Goal: Task Accomplishment & Management: Use online tool/utility

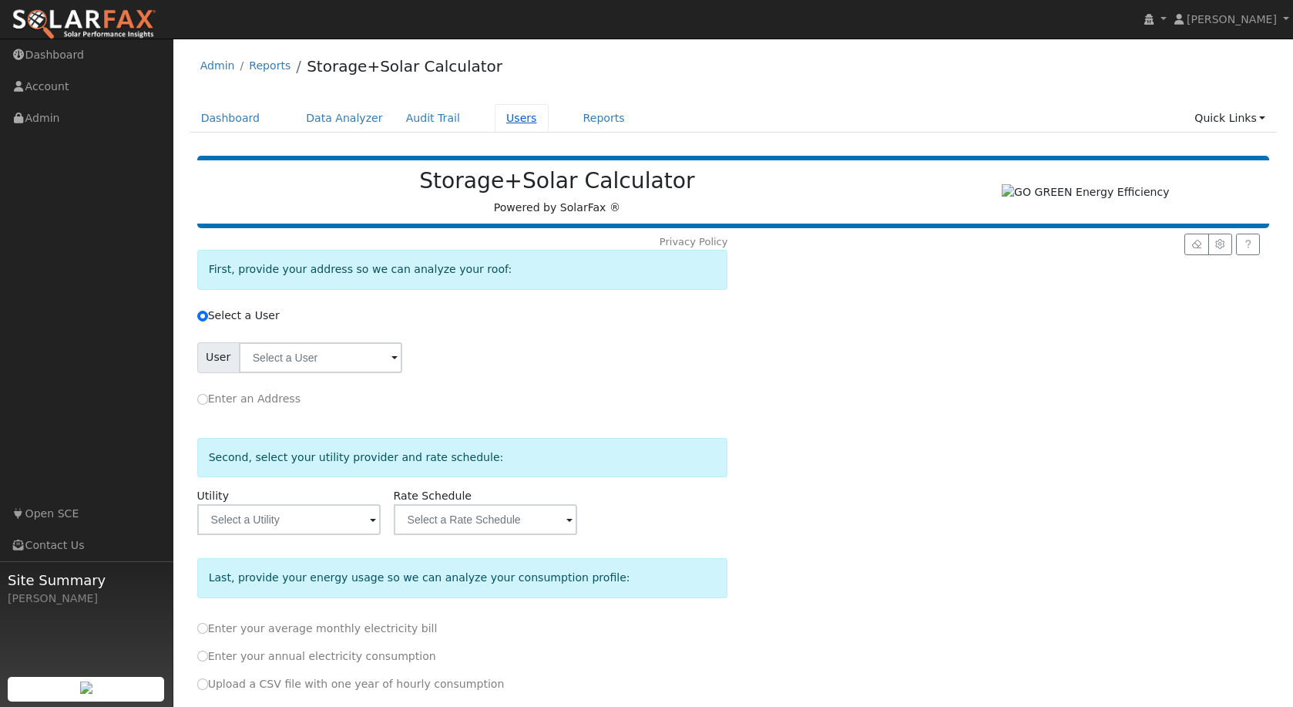
click at [495, 122] on link "Users" at bounding box center [522, 118] width 54 height 29
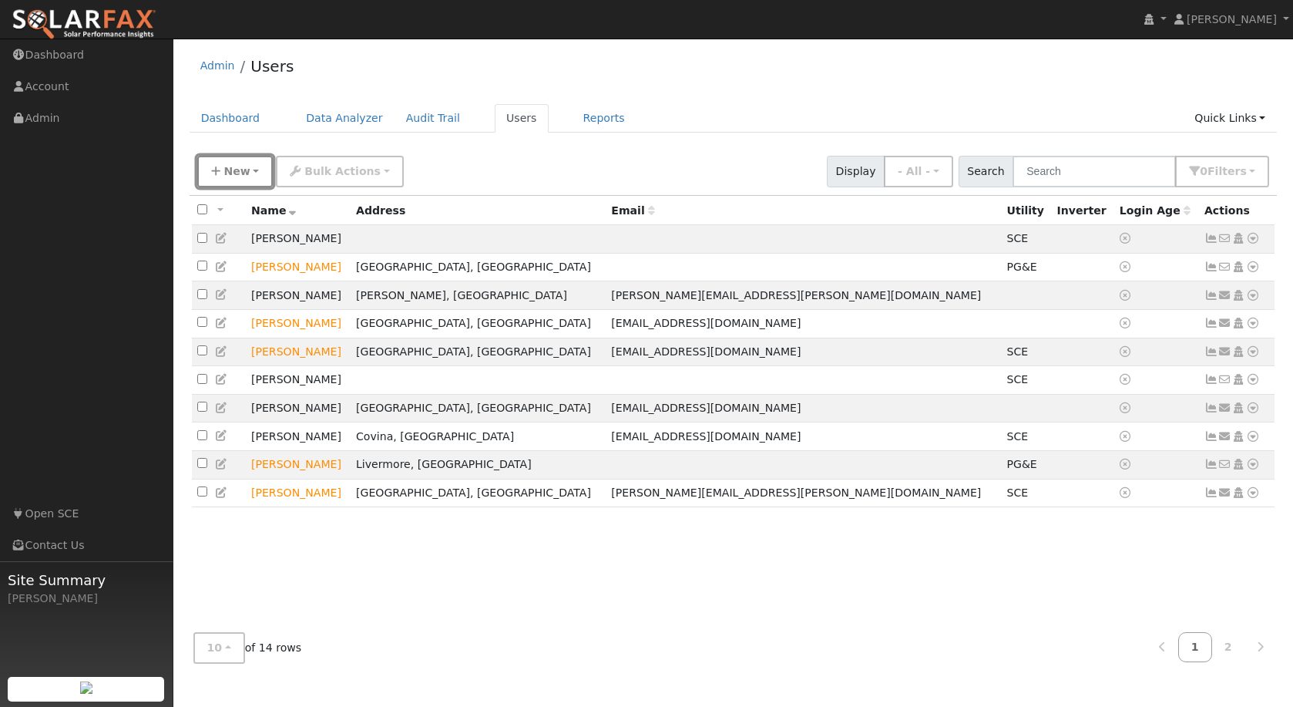
click at [218, 170] on icon "button" at bounding box center [215, 171] width 9 height 11
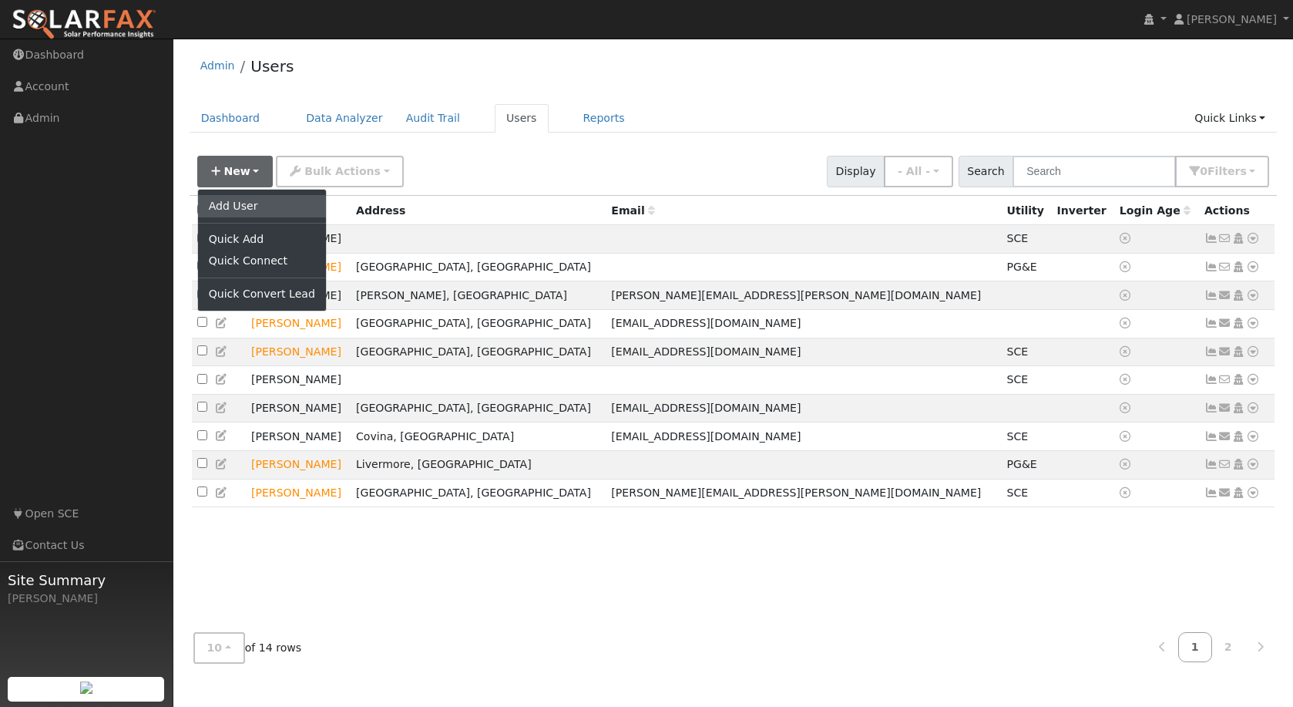
click at [222, 203] on link "Add User" at bounding box center [262, 206] width 128 height 22
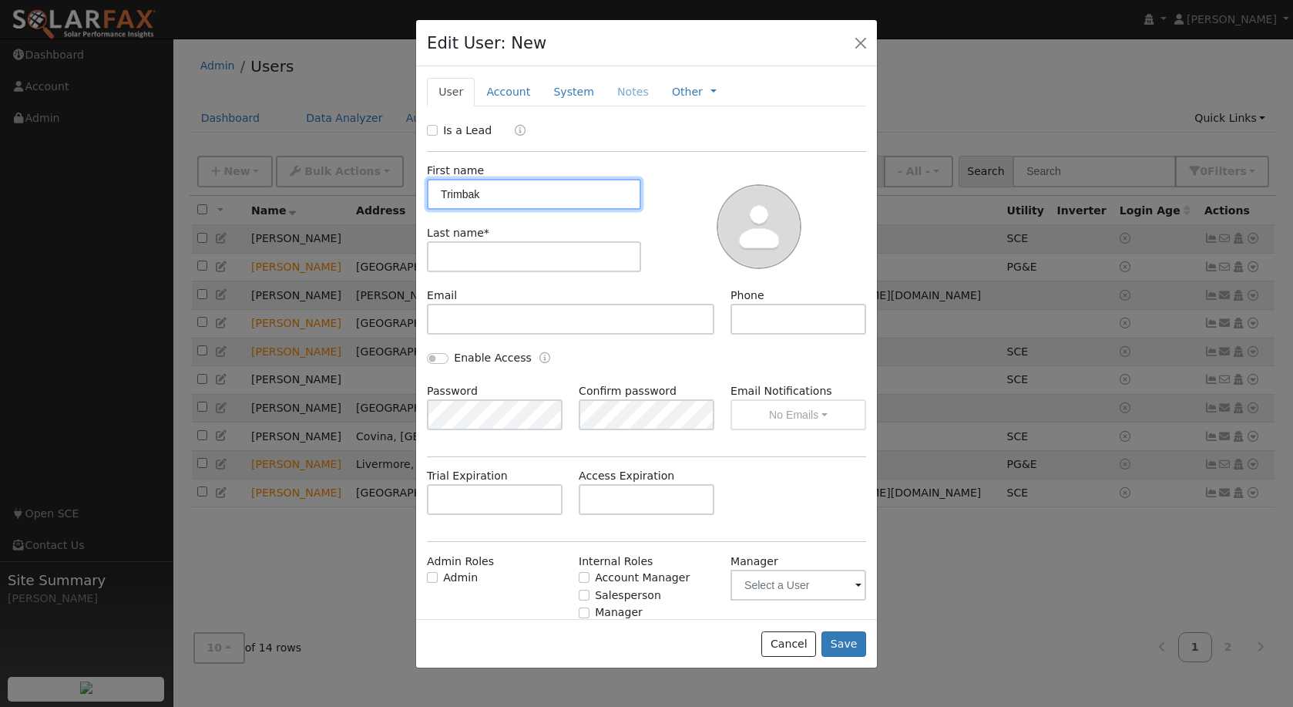
type input "Trimbak"
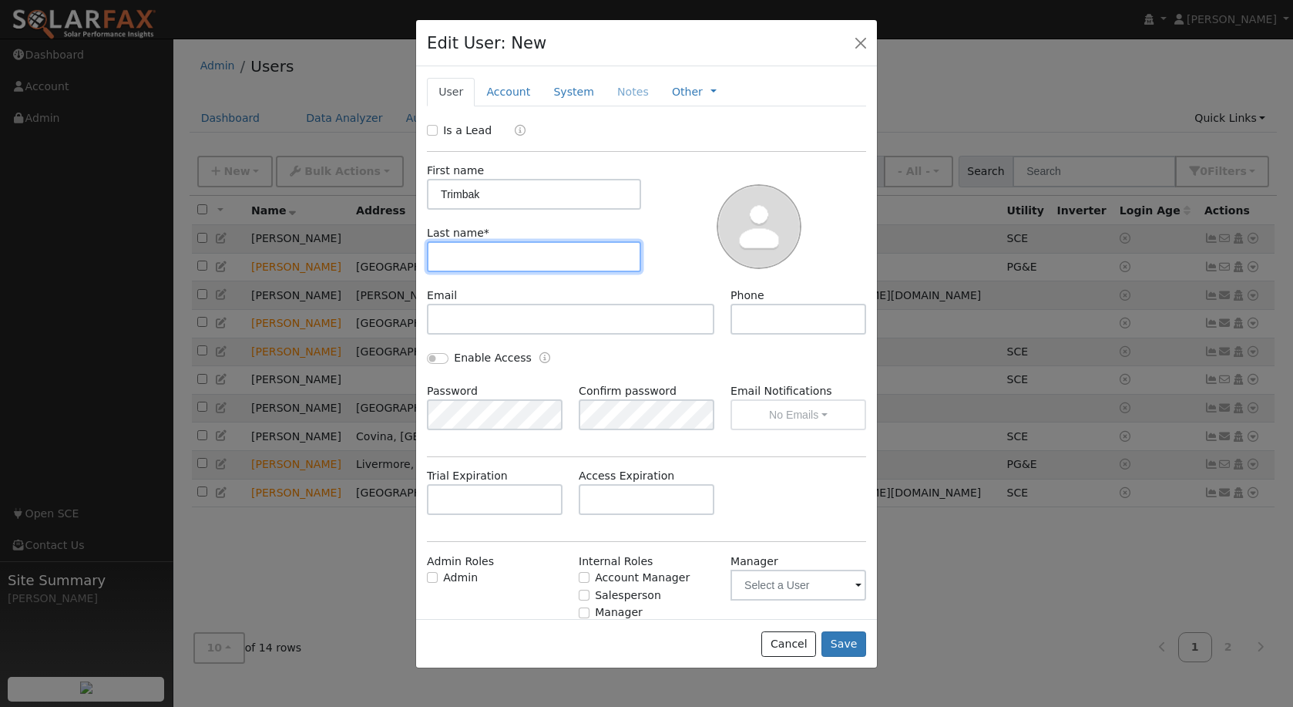
click at [477, 251] on input "text" at bounding box center [534, 256] width 214 height 31
click at [543, 250] on input "text" at bounding box center [534, 256] width 214 height 31
type input "Vohra"
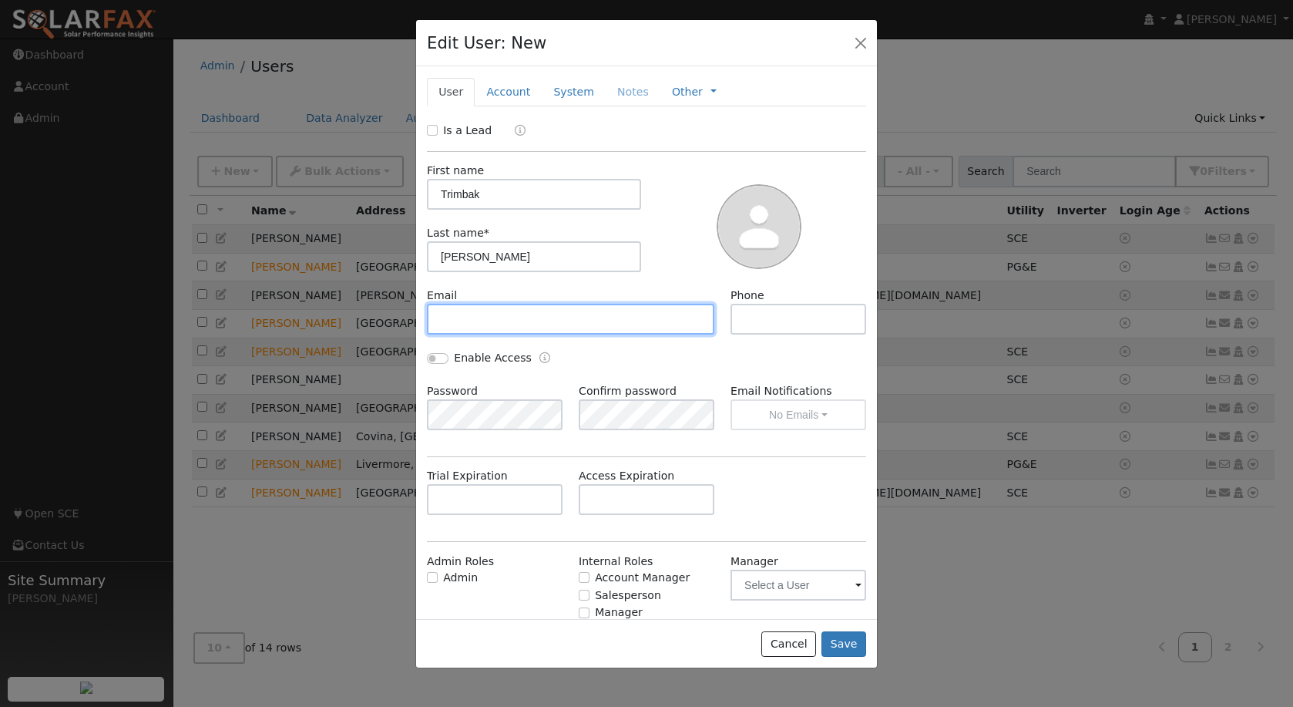
click at [482, 317] on input "text" at bounding box center [570, 319] width 287 height 31
click at [455, 321] on input "text" at bounding box center [570, 319] width 287 height 31
paste input "[EMAIL_ADDRESS][DOMAIN_NAME]"
type input "[EMAIL_ADDRESS][DOMAIN_NAME]"
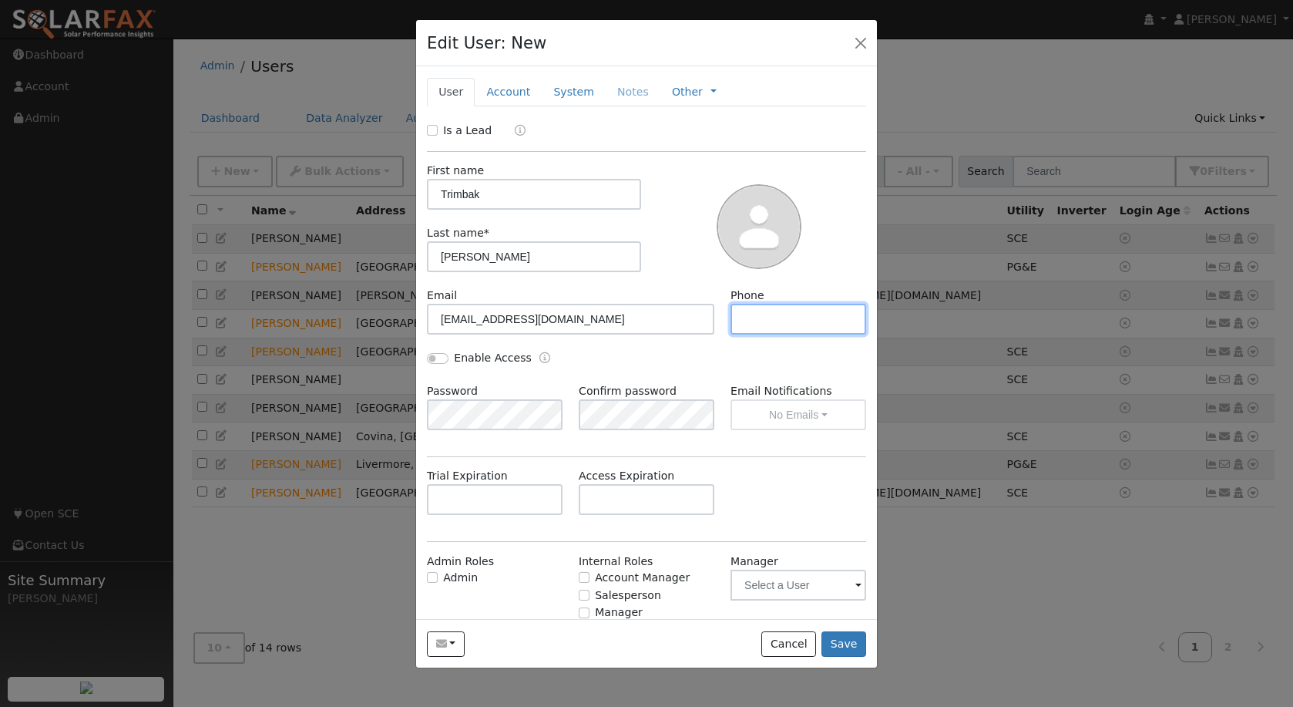
click at [765, 328] on input "text" at bounding box center [799, 319] width 136 height 31
paste input "(626) 232-3022"
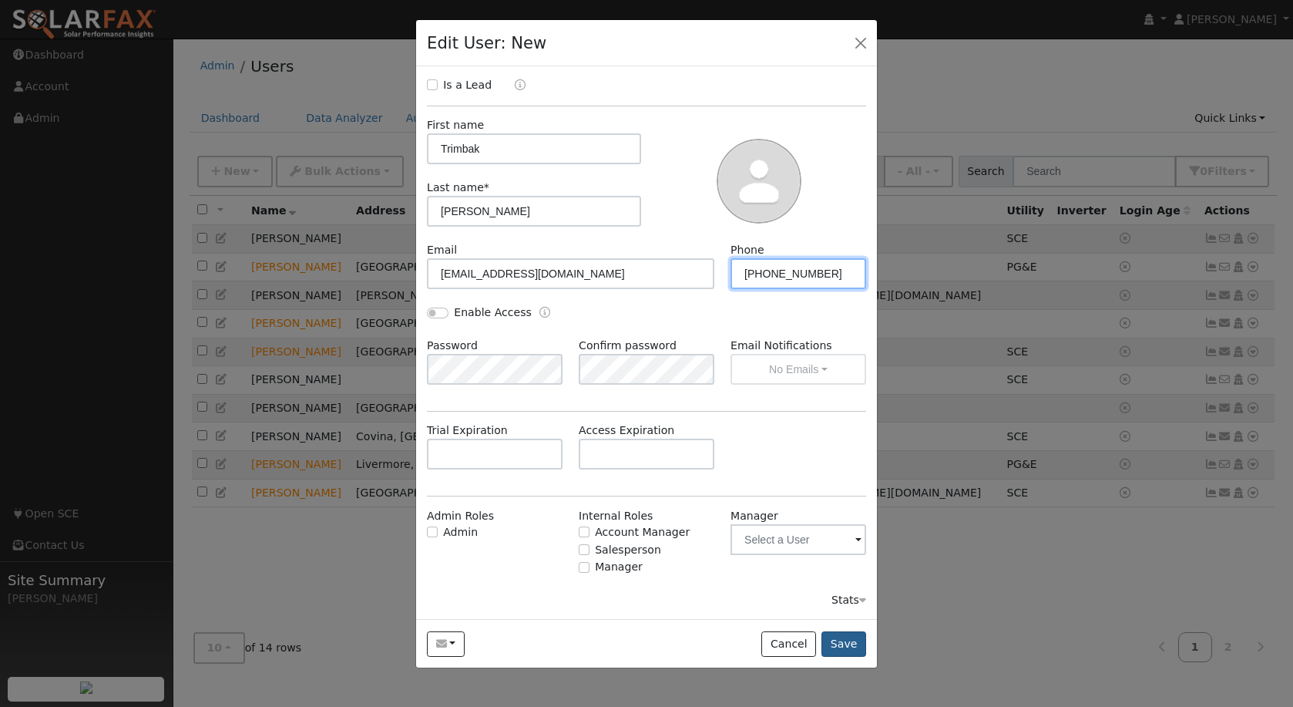
type input "(626) 232-3022"
click at [832, 640] on button "Save" at bounding box center [843, 644] width 45 height 26
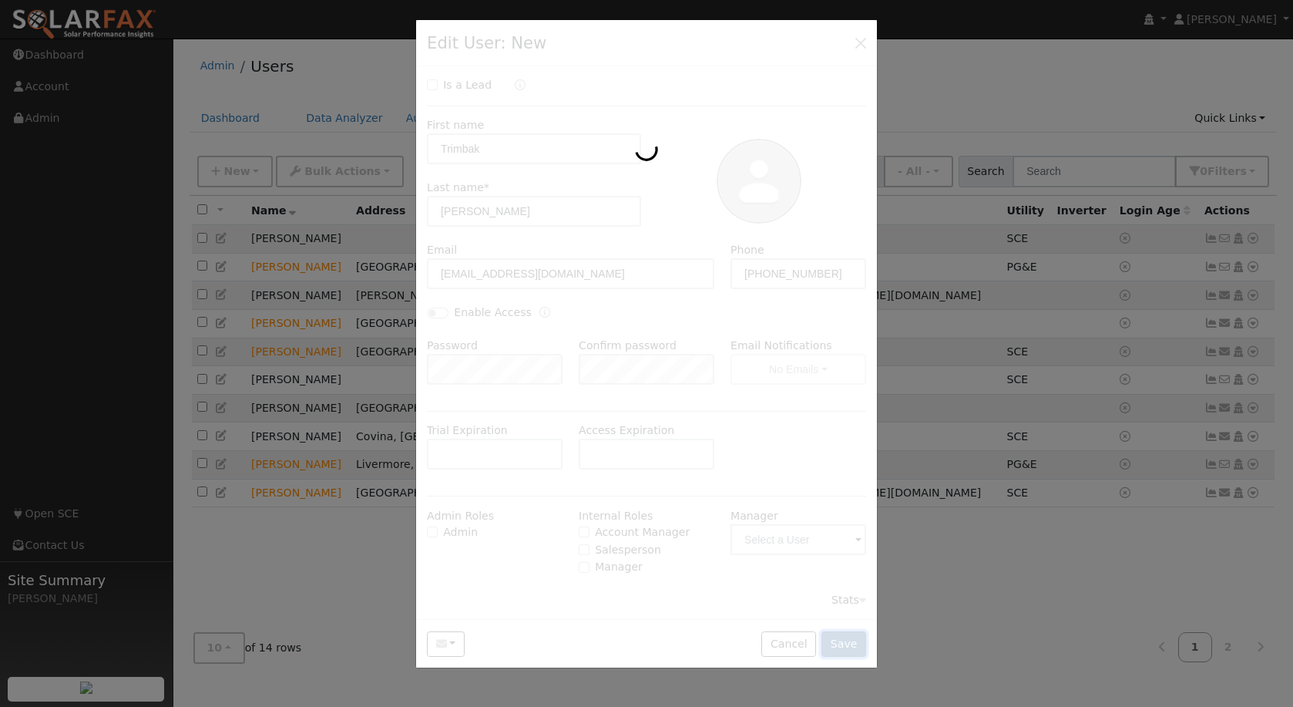
scroll to position [0, 0]
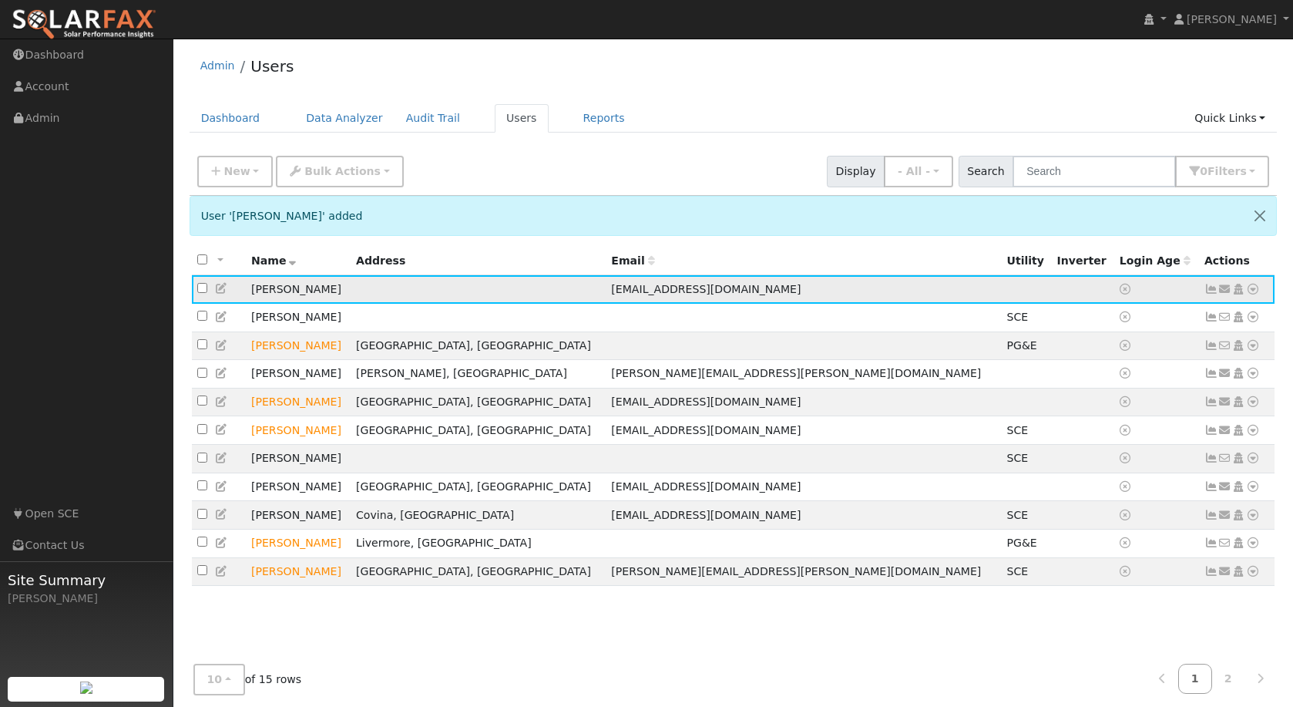
click at [1249, 291] on icon at bounding box center [1253, 289] width 14 height 11
click at [1113, 376] on link "Import From CSV" at bounding box center [1089, 372] width 113 height 22
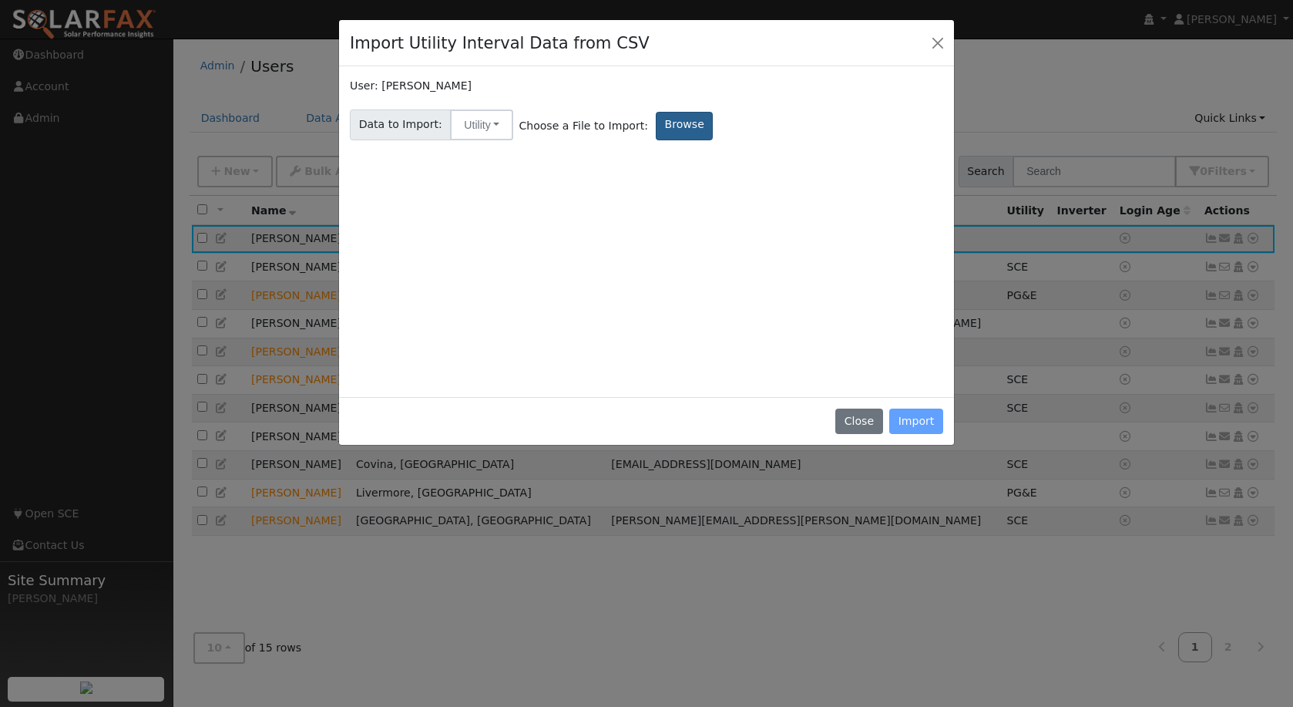
click at [656, 121] on label "Browse" at bounding box center [684, 126] width 57 height 29
click at [0, 0] on input "Browse" at bounding box center [0, 0] width 0 height 0
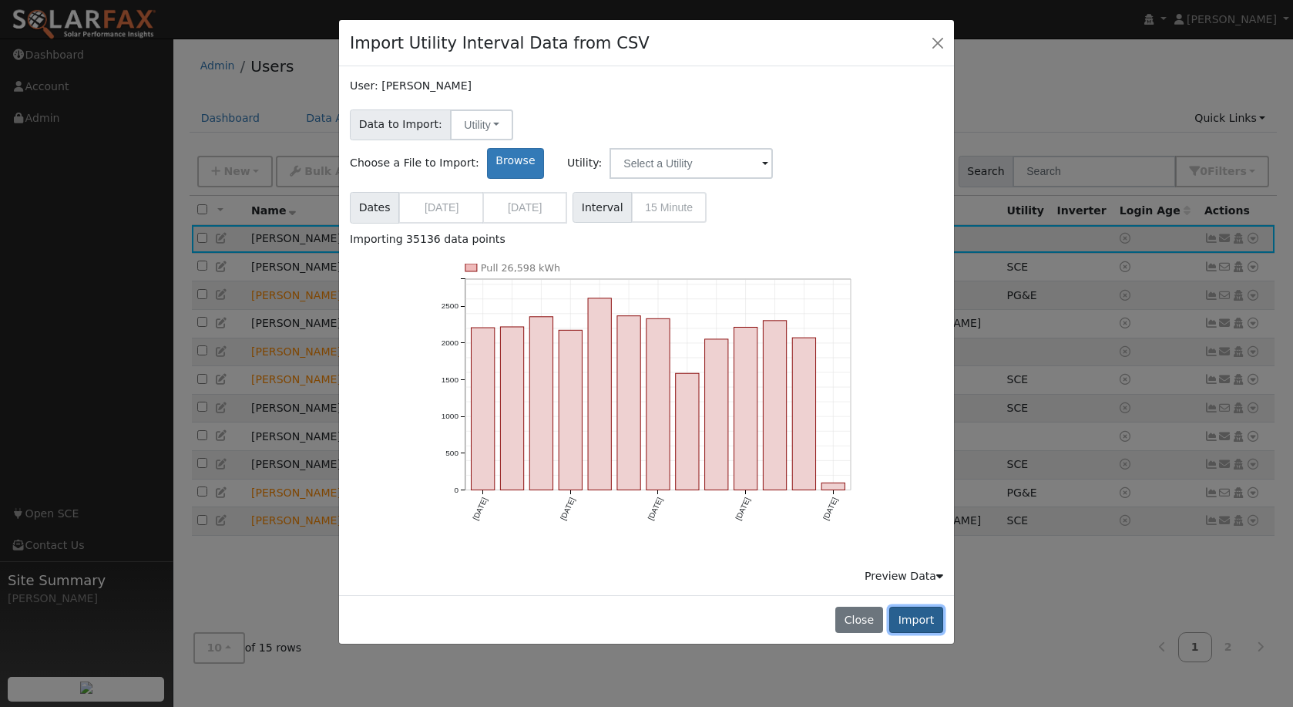
click at [912, 606] on button "Import" at bounding box center [916, 619] width 54 height 26
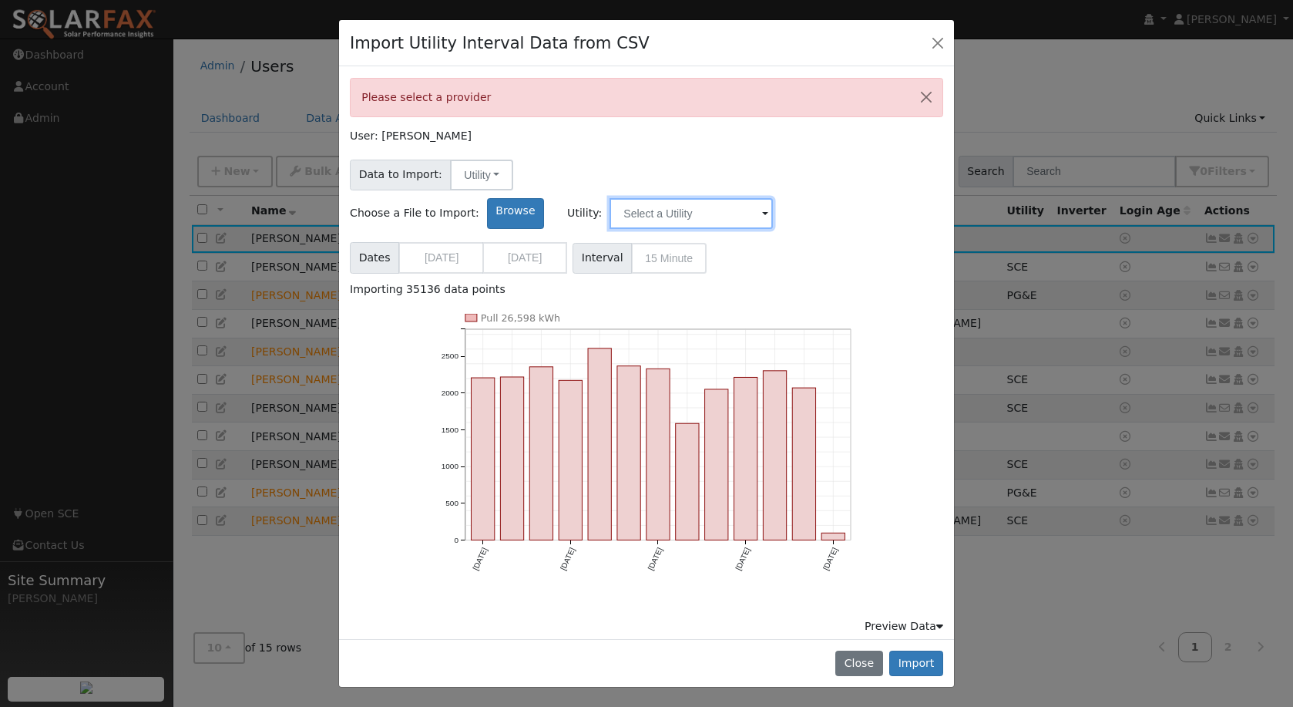
click at [773, 198] on input "text" at bounding box center [691, 213] width 163 height 31
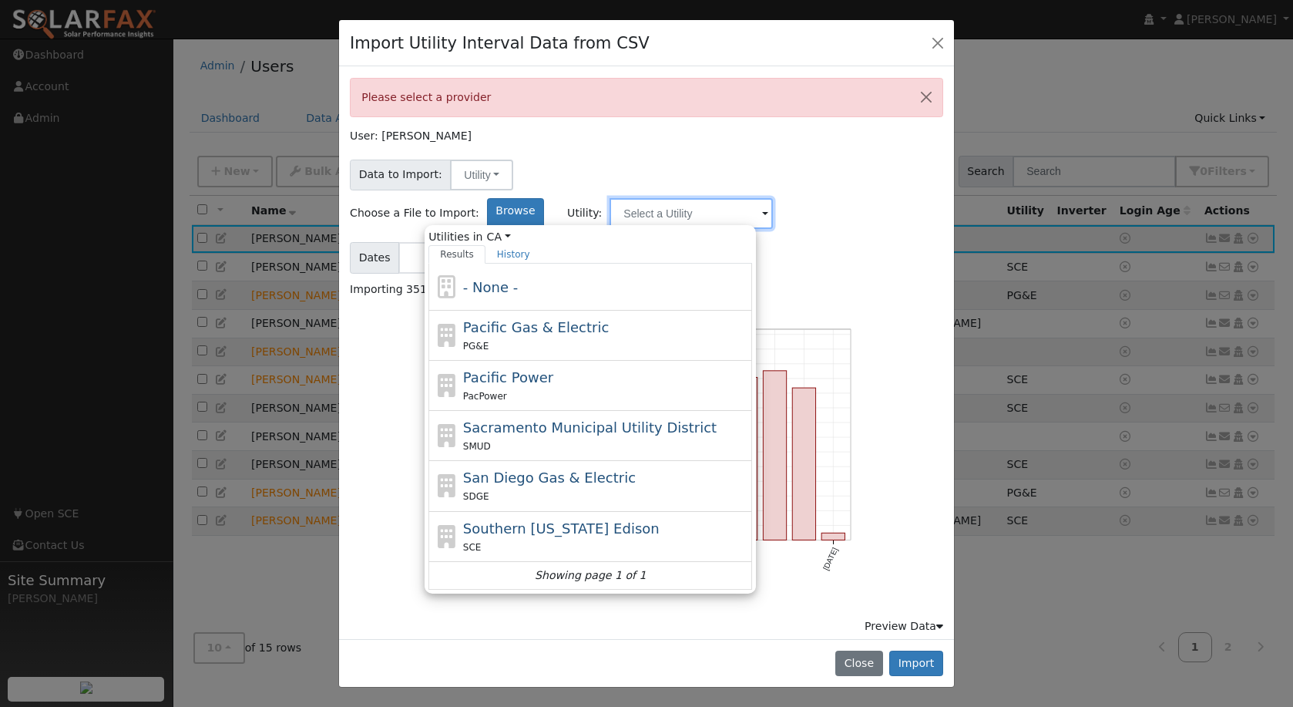
click at [773, 198] on input "text" at bounding box center [691, 213] width 163 height 31
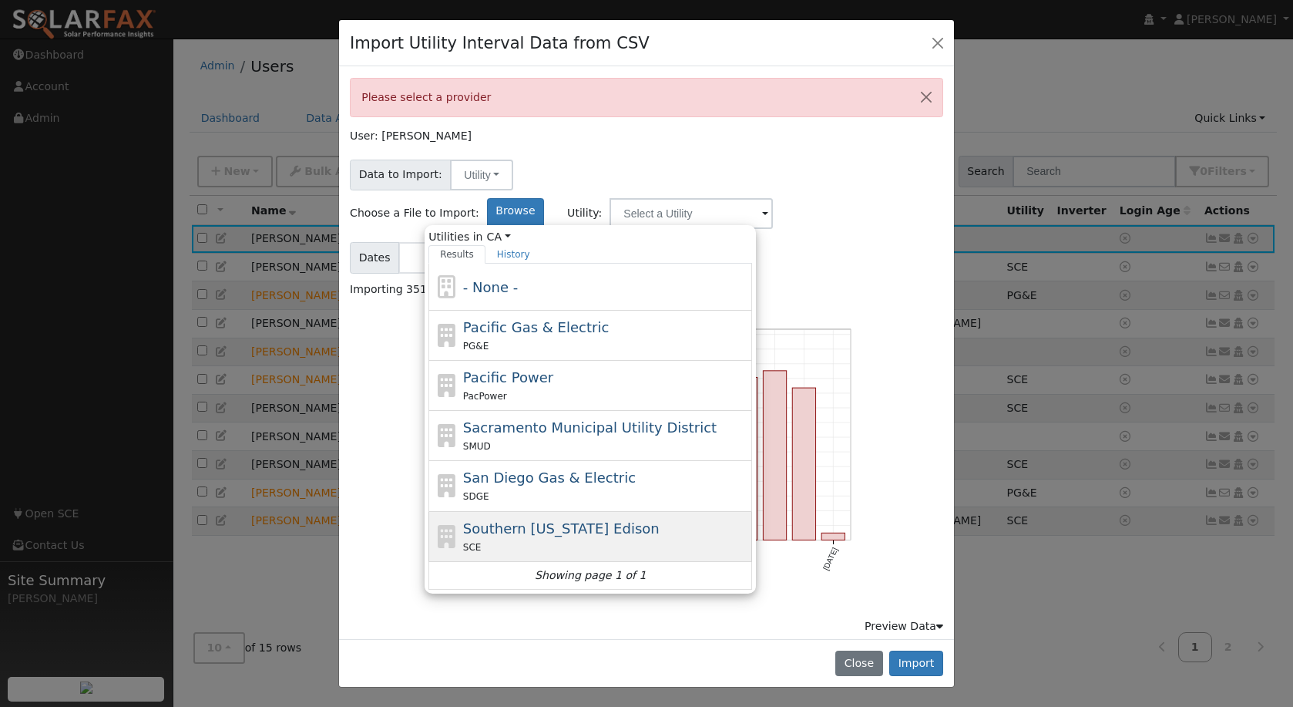
click at [660, 520] on span "Southern [US_STATE] Edison" at bounding box center [561, 528] width 197 height 16
type input "Southern [US_STATE] Edison"
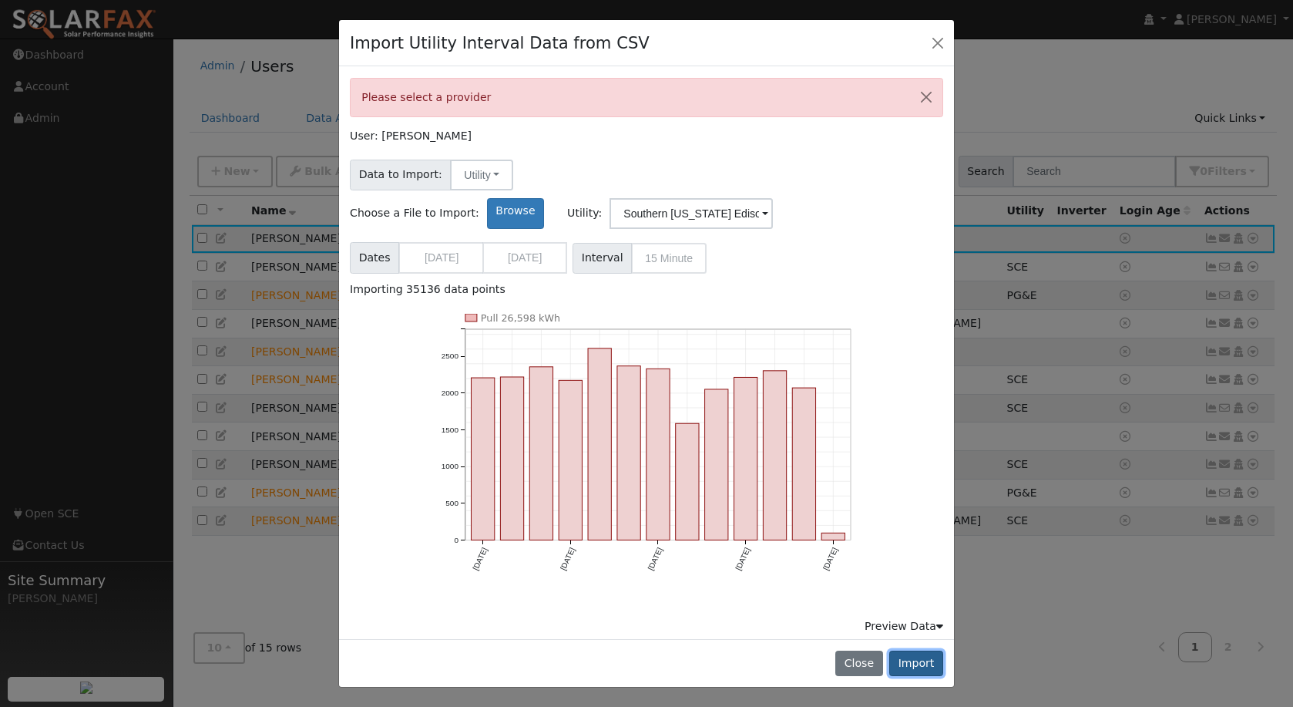
click at [919, 650] on button "Import" at bounding box center [916, 663] width 54 height 26
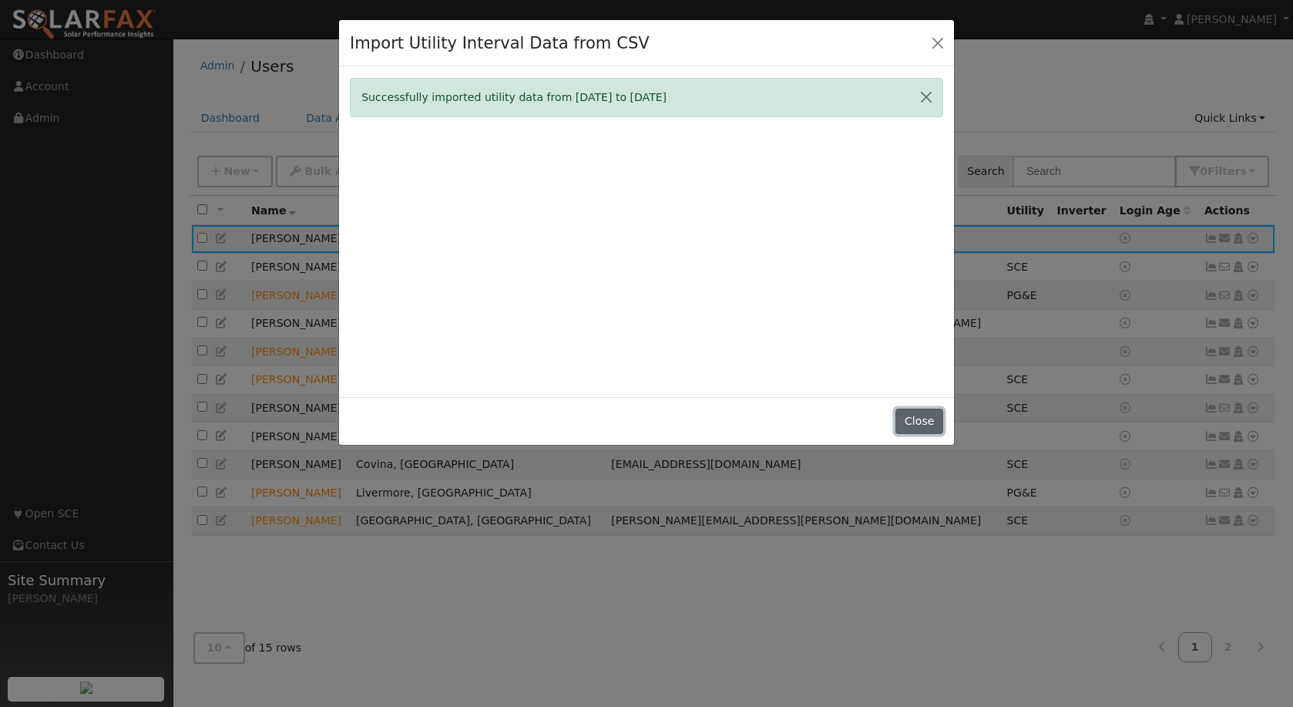
click at [918, 415] on button "Close" at bounding box center [918, 421] width 47 height 26
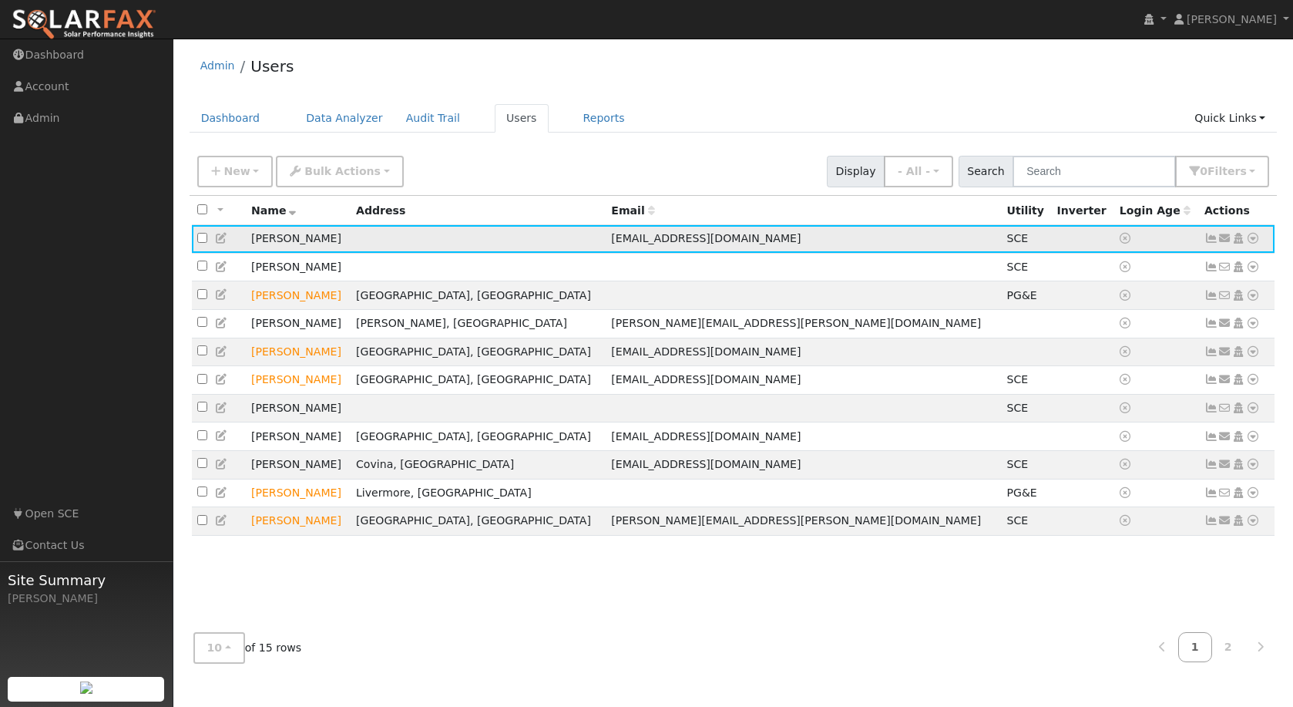
click at [1178, 237] on td at bounding box center [1156, 239] width 85 height 29
click at [349, 115] on link "Data Analyzer" at bounding box center [344, 118] width 100 height 29
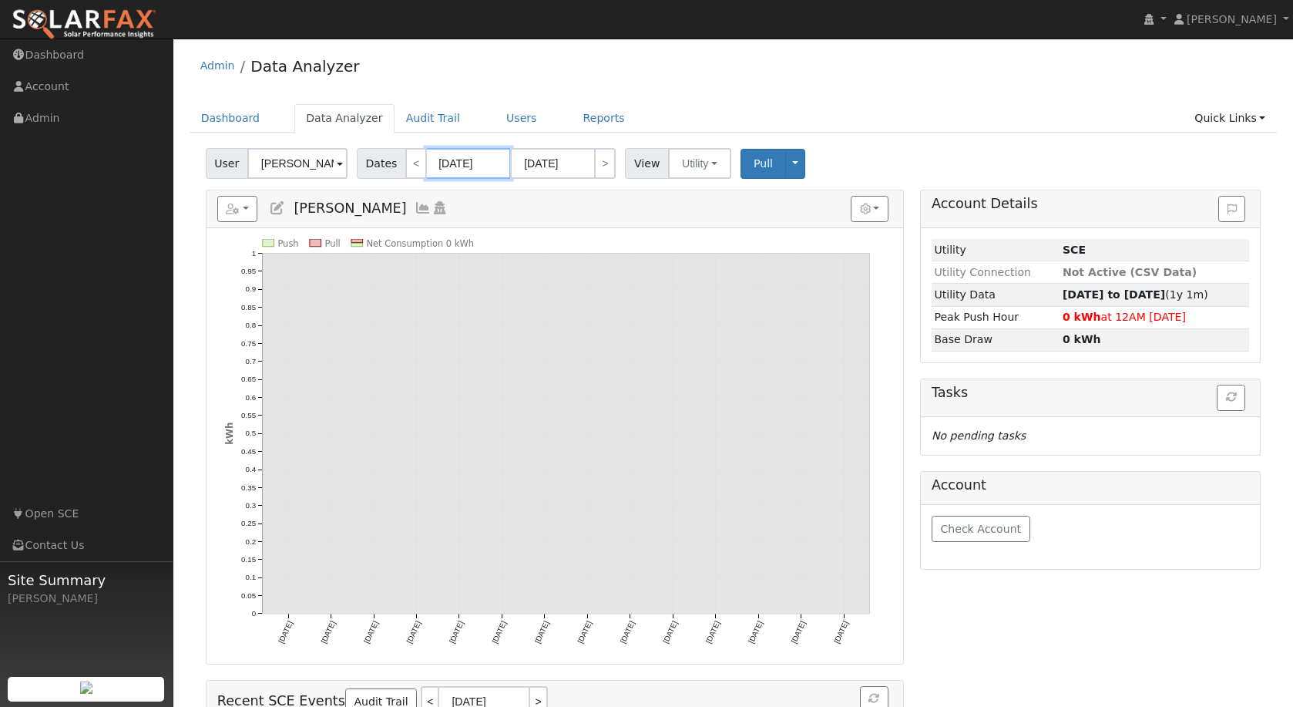
click at [484, 163] on input "09/05/2025" at bounding box center [468, 163] width 85 height 31
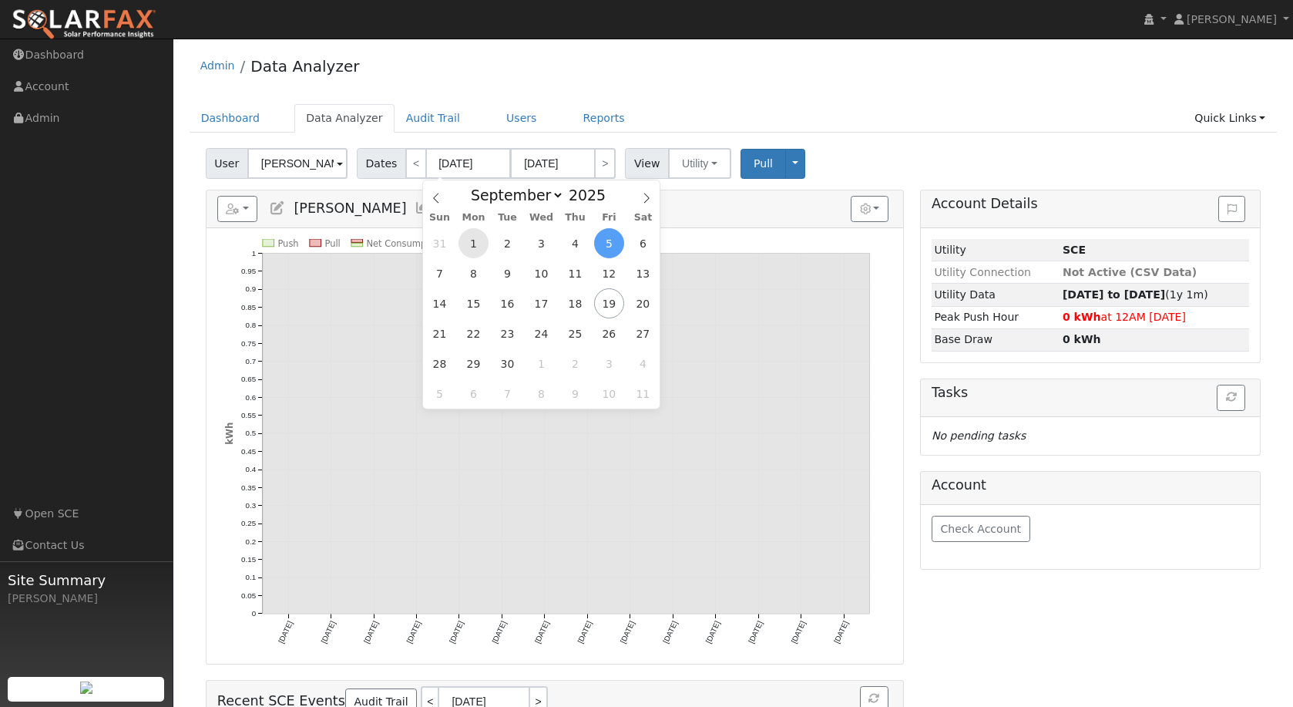
click at [475, 240] on span "1" at bounding box center [474, 243] width 30 height 30
type input "[DATE]"
type input "09/30/2025"
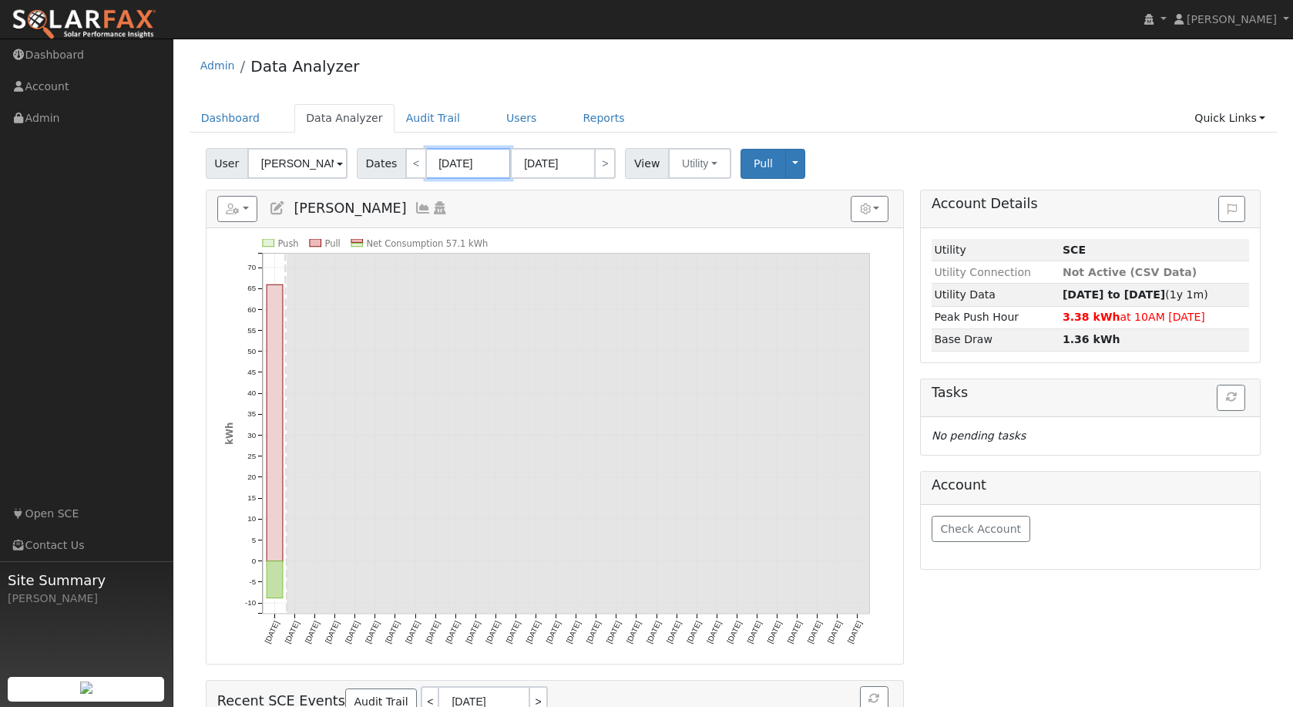
click at [499, 168] on input "[DATE]" at bounding box center [468, 163] width 85 height 31
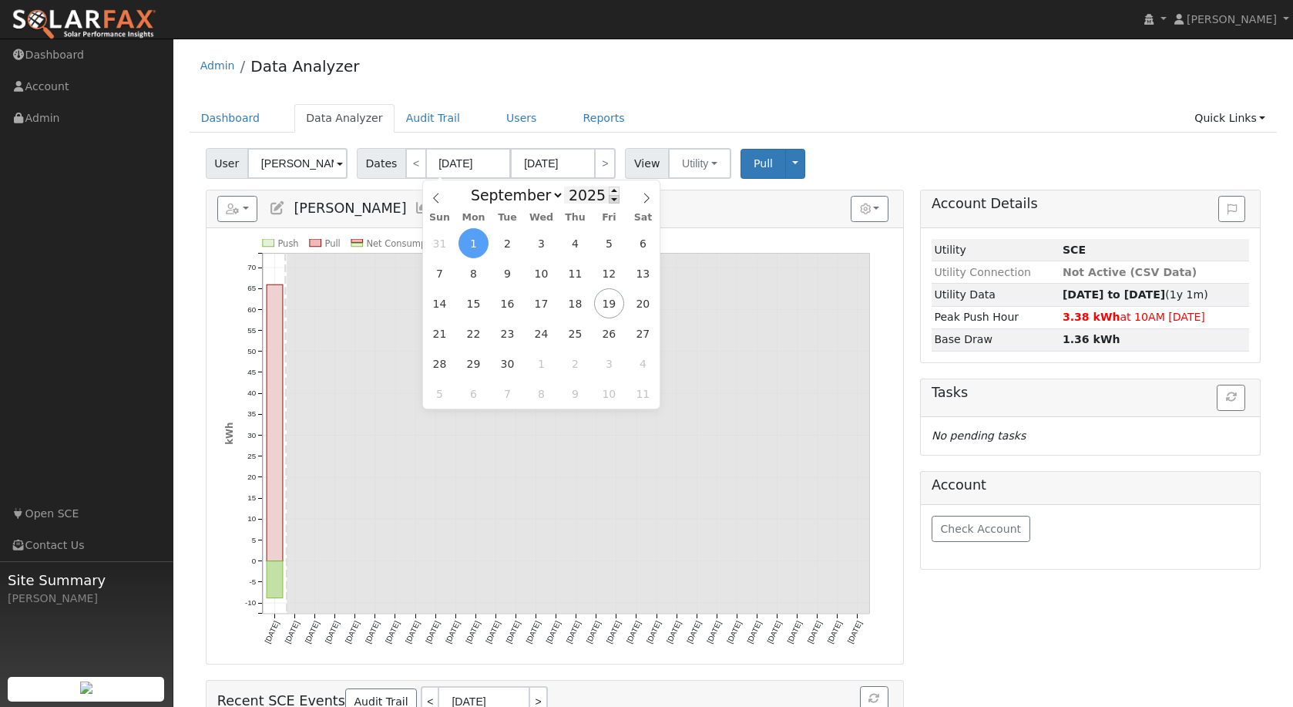
click at [611, 201] on span at bounding box center [614, 199] width 11 height 8
type input "2024"
click at [444, 239] on span "1" at bounding box center [440, 243] width 30 height 30
type input "[DATE]"
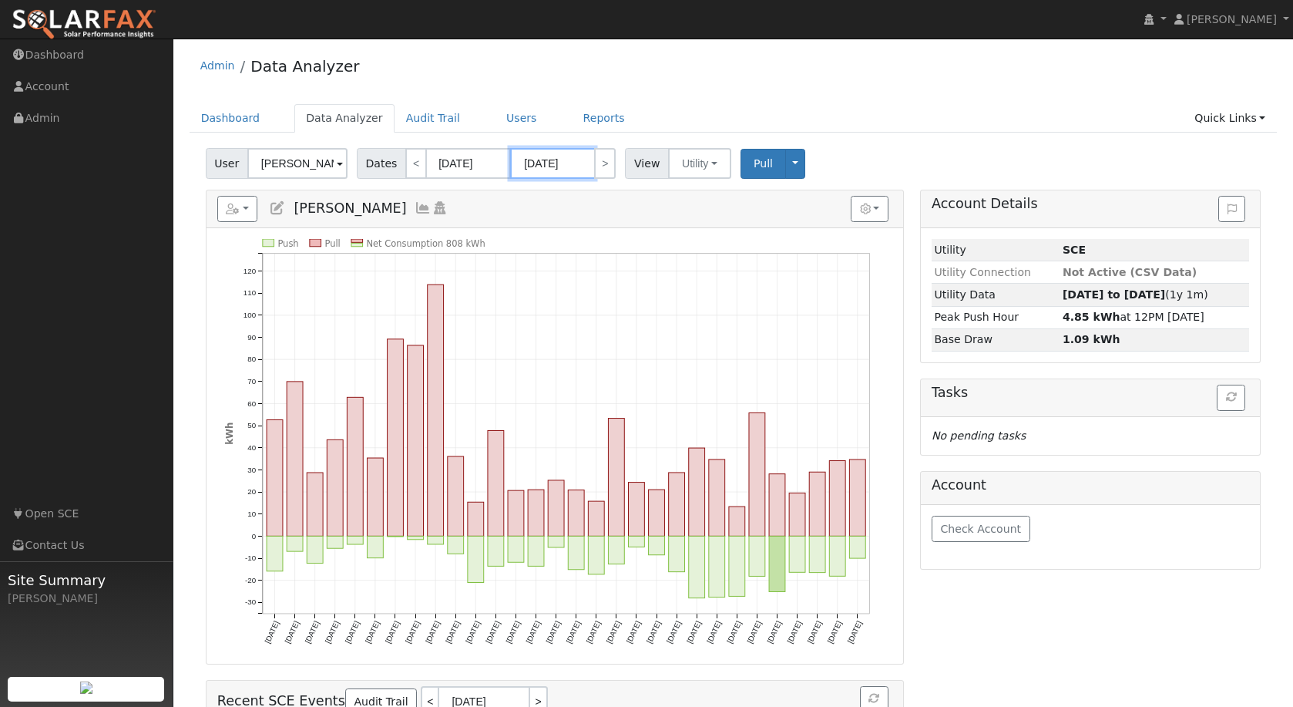
click at [555, 169] on input "09/30/2024" at bounding box center [552, 163] width 85 height 31
click at [526, 240] on span "1" at bounding box center [524, 243] width 30 height 30
type input "[DATE]"
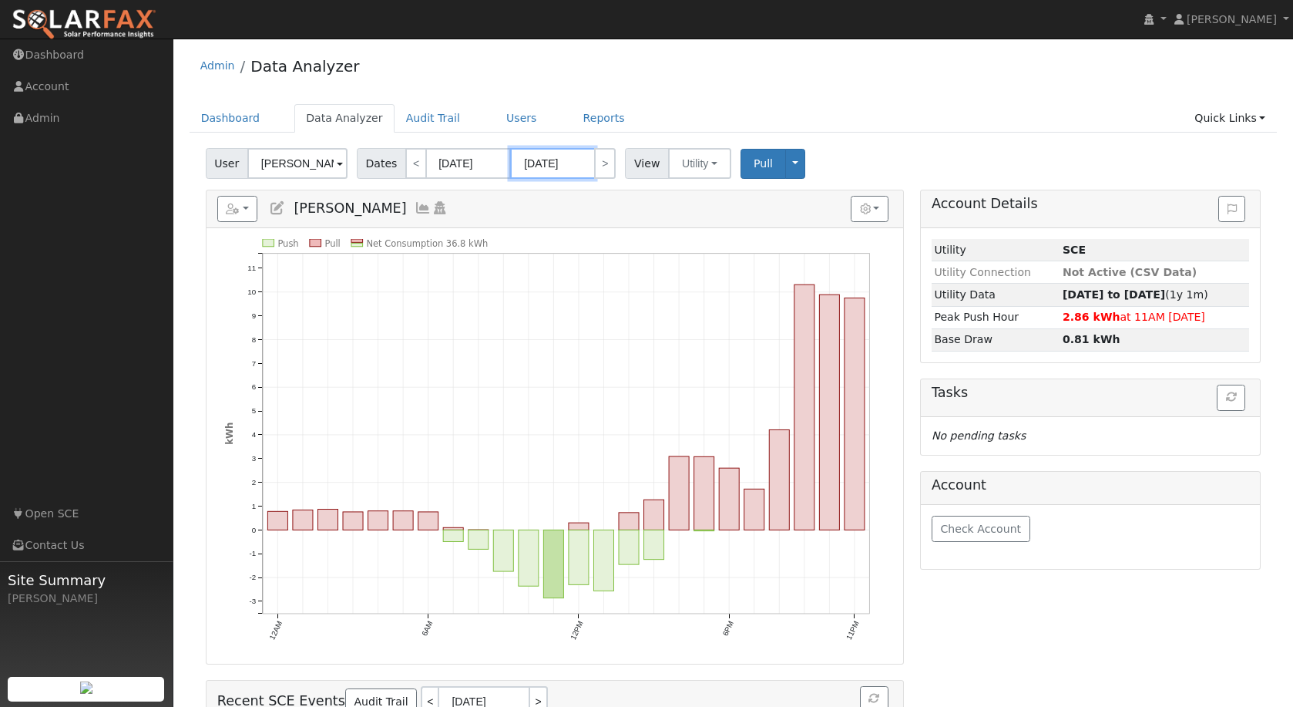
click at [576, 173] on input "[DATE]" at bounding box center [552, 163] width 85 height 31
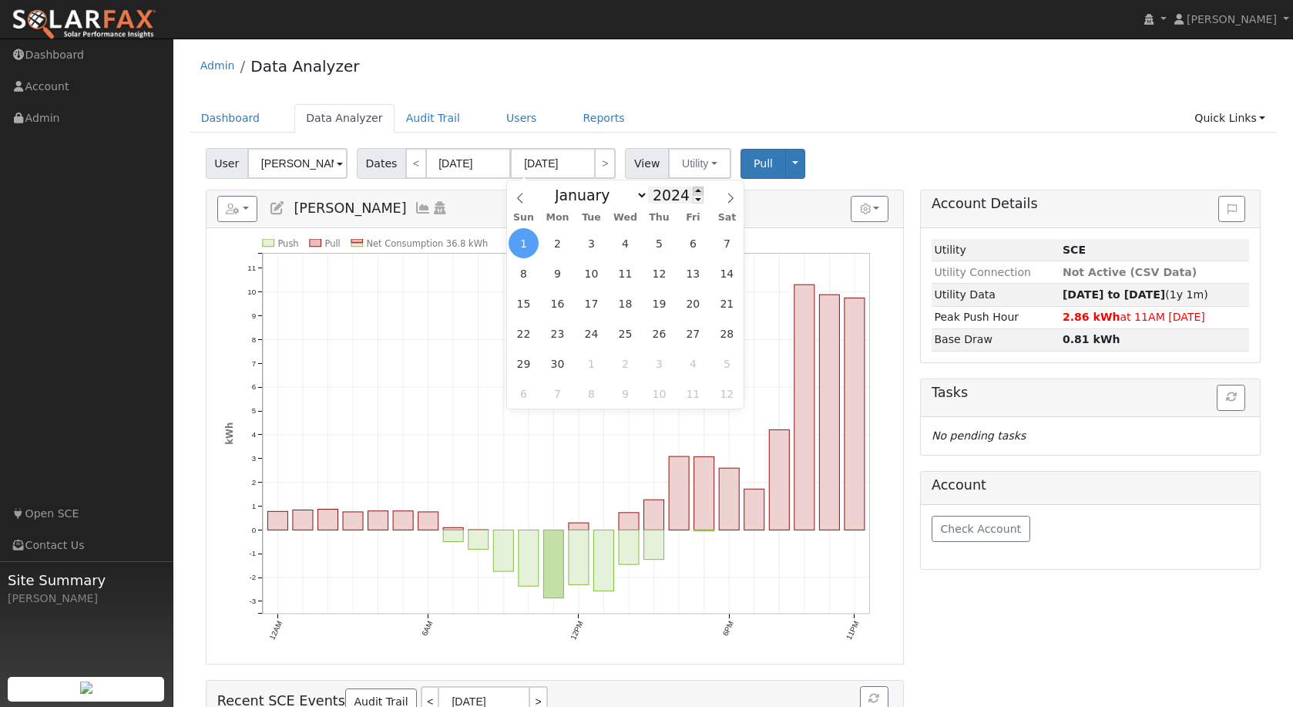
click at [693, 191] on span at bounding box center [698, 190] width 11 height 8
type input "2025"
click at [562, 245] on span "1" at bounding box center [558, 243] width 30 height 30
type input "09/01/2025"
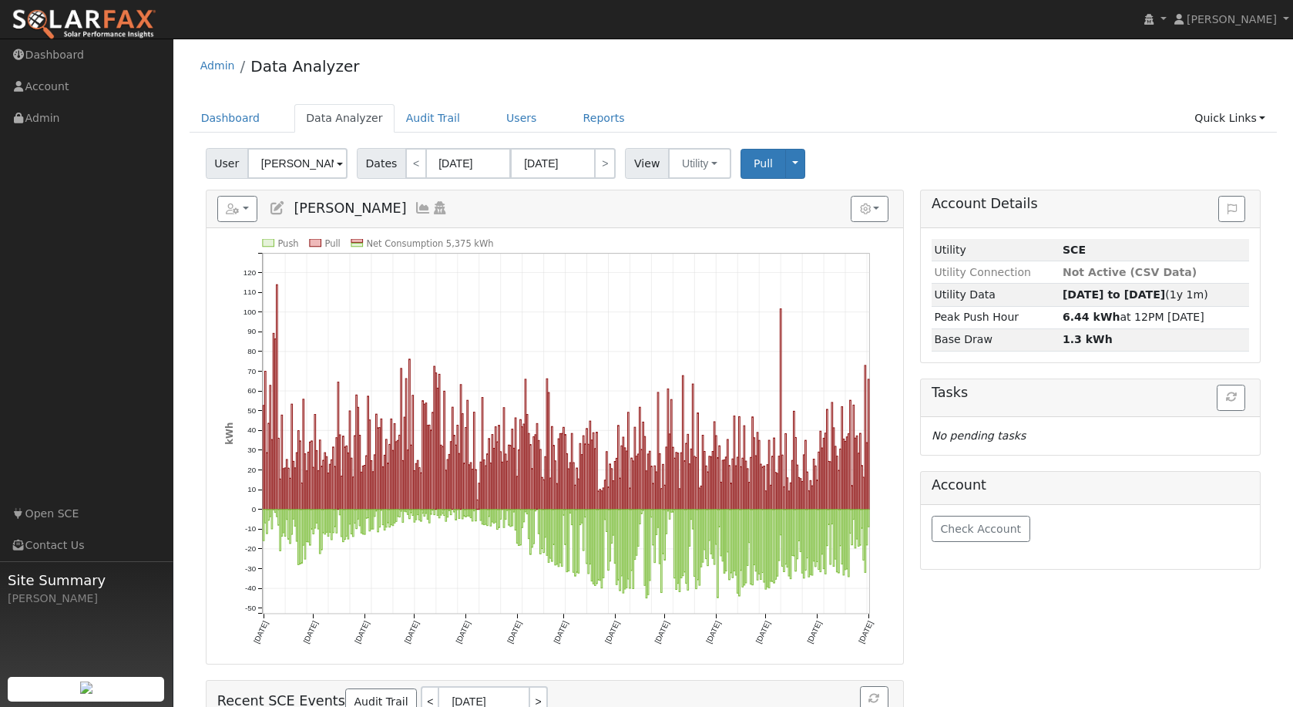
click at [338, 170] on span at bounding box center [340, 165] width 6 height 18
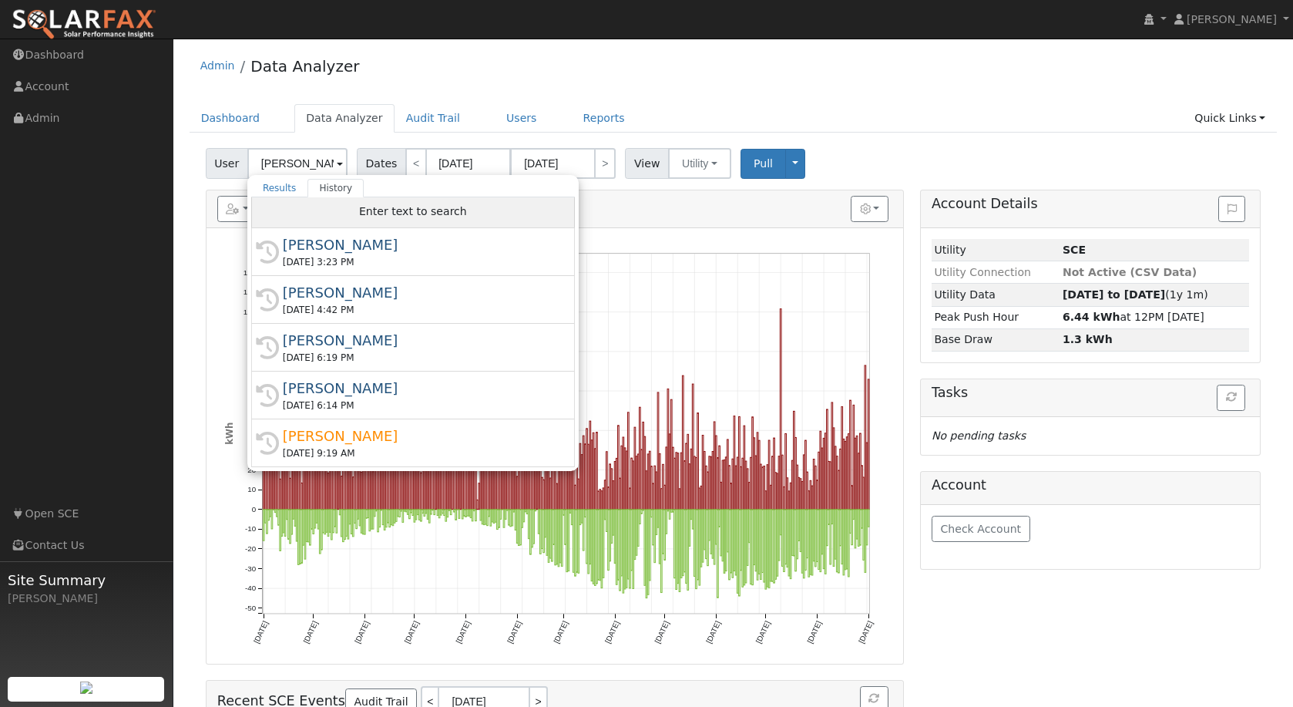
click at [416, 217] on span "Enter text to search" at bounding box center [413, 211] width 108 height 12
click at [433, 208] on span "Enter text to search" at bounding box center [413, 211] width 108 height 12
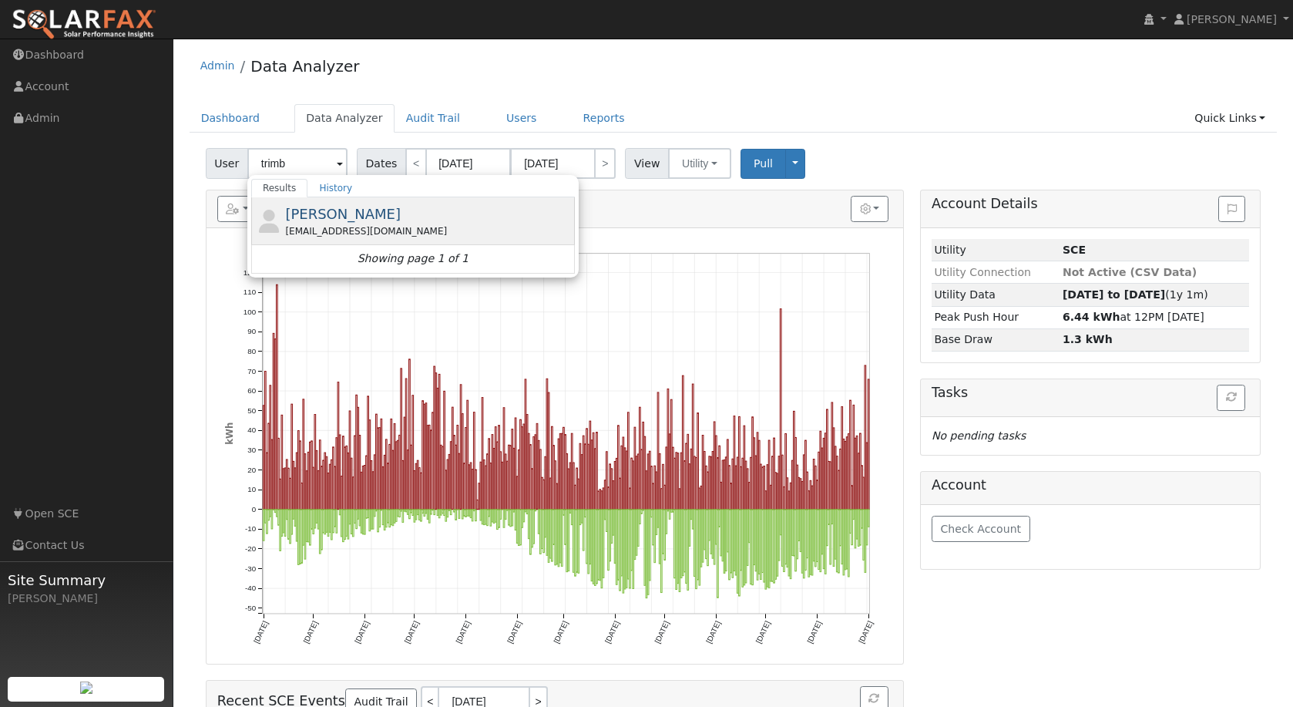
click at [391, 217] on div "[PERSON_NAME] [EMAIL_ADDRESS][DOMAIN_NAME]" at bounding box center [428, 220] width 286 height 35
type input "[PERSON_NAME]"
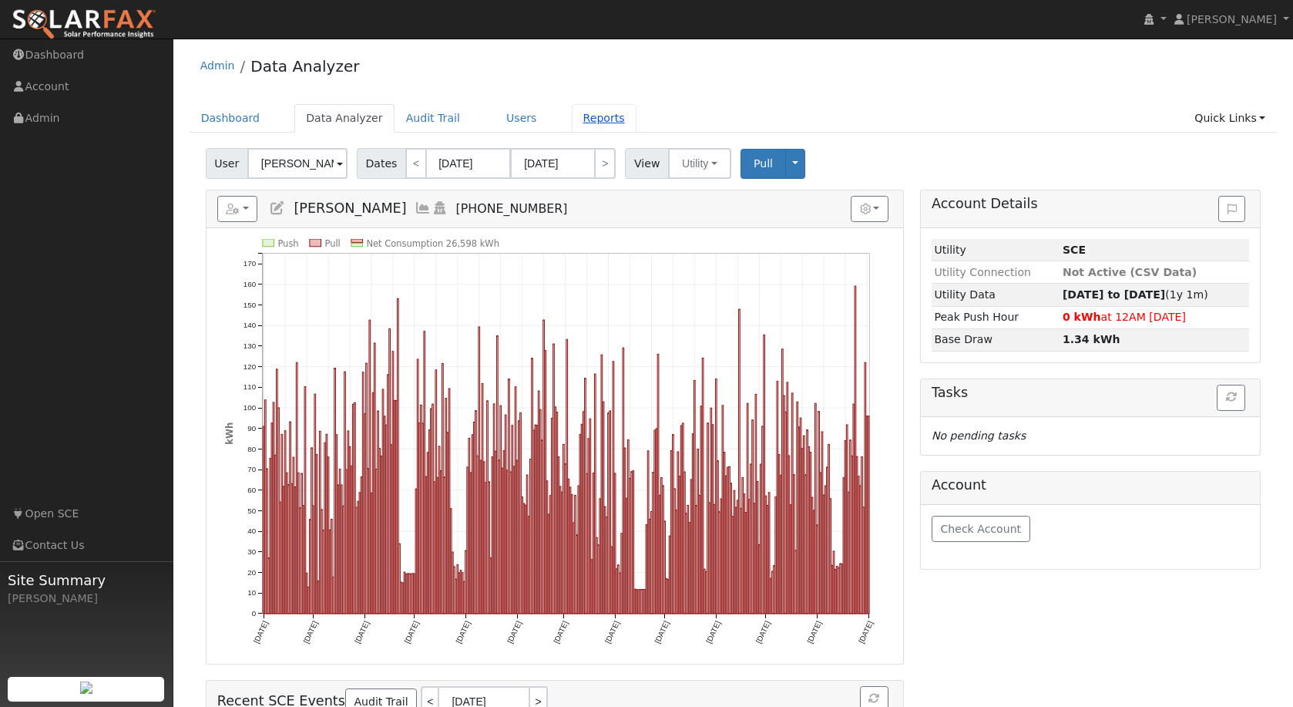
click at [606, 118] on link "Reports" at bounding box center [604, 118] width 65 height 29
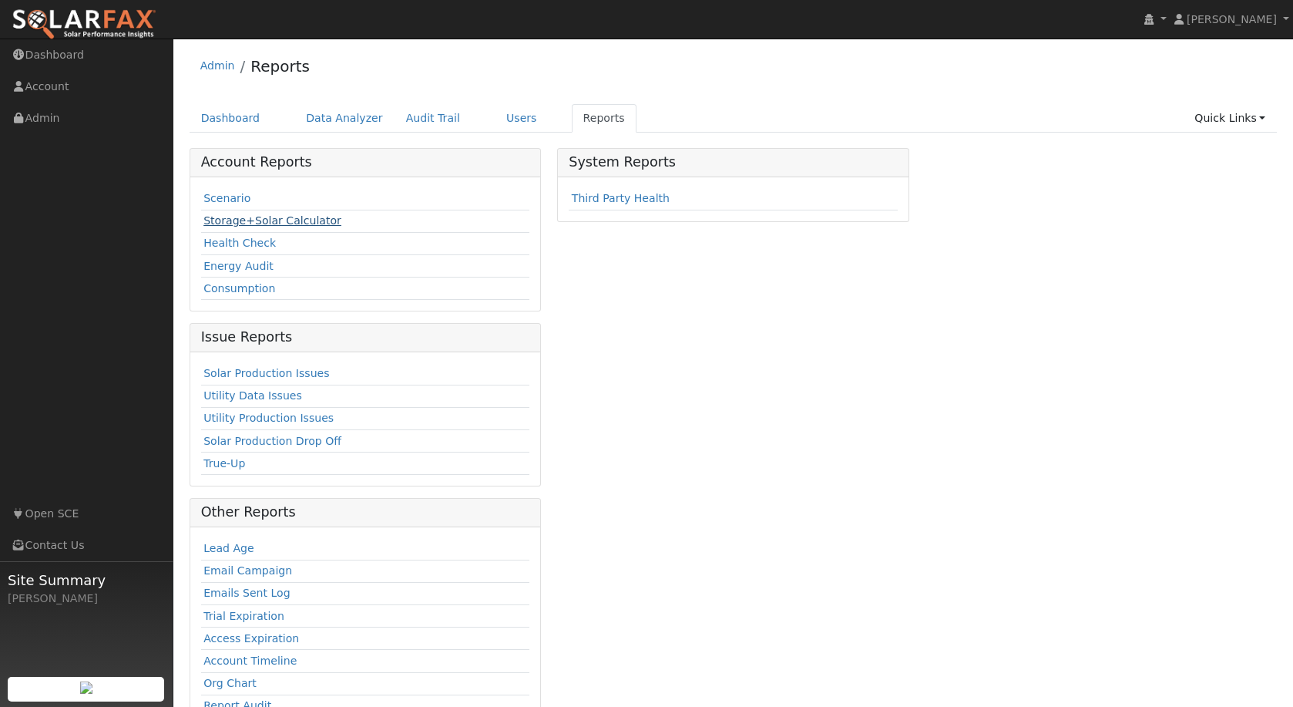
click at [247, 220] on link "Storage+Solar Calculator" at bounding box center [272, 220] width 138 height 12
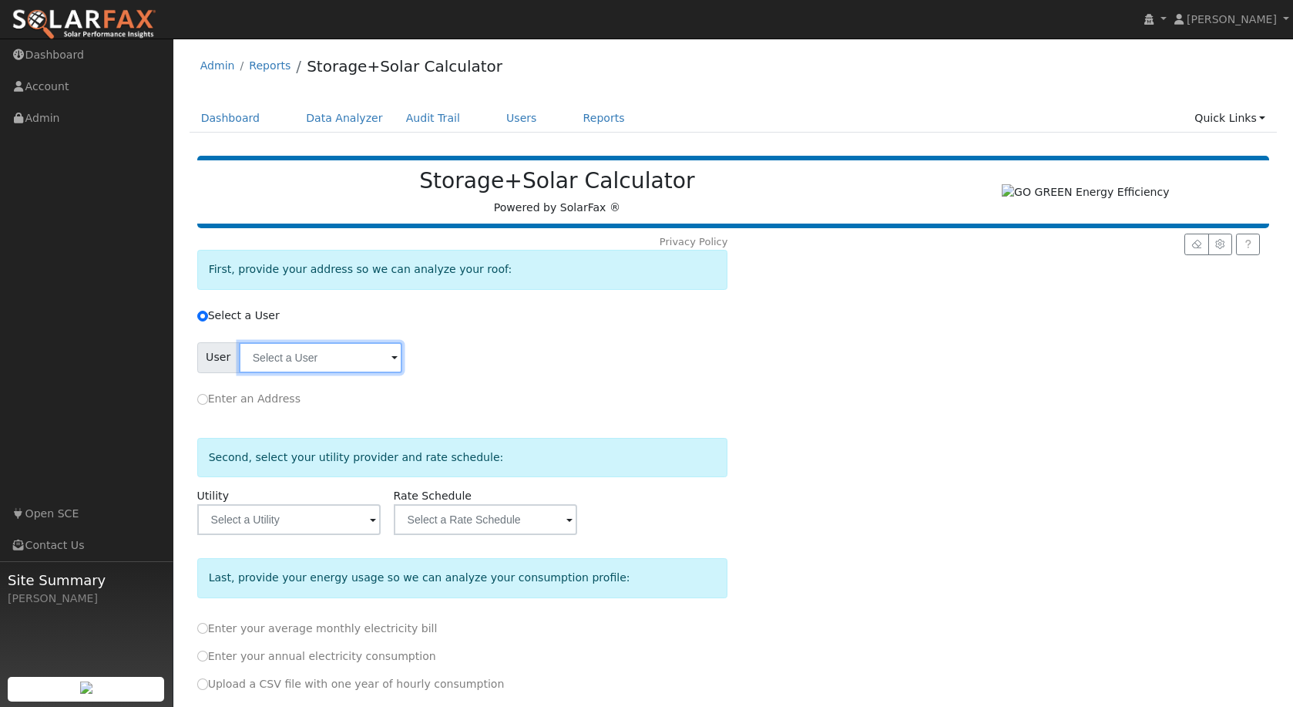
click at [361, 355] on input "text" at bounding box center [320, 357] width 163 height 31
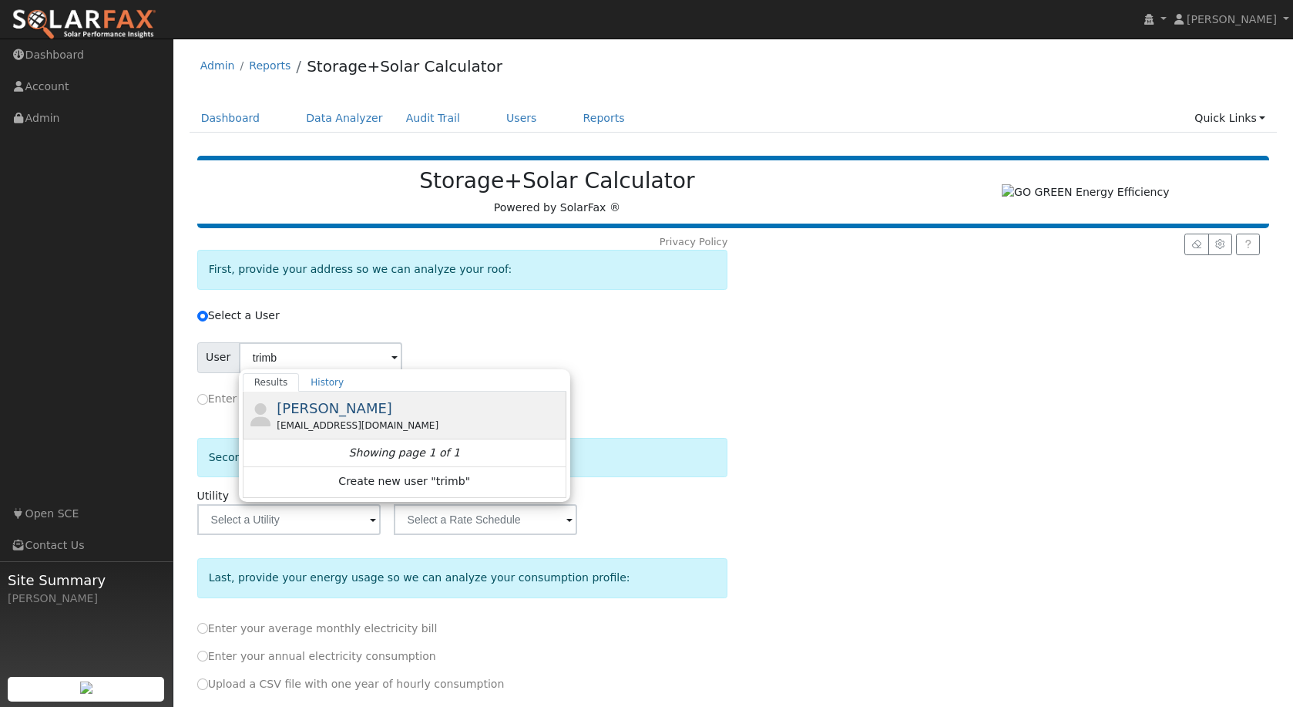
click at [374, 412] on div "[PERSON_NAME] [EMAIL_ADDRESS][DOMAIN_NAME]" at bounding box center [420, 415] width 286 height 35
type input "[PERSON_NAME]"
type input "Southern [US_STATE] Edison"
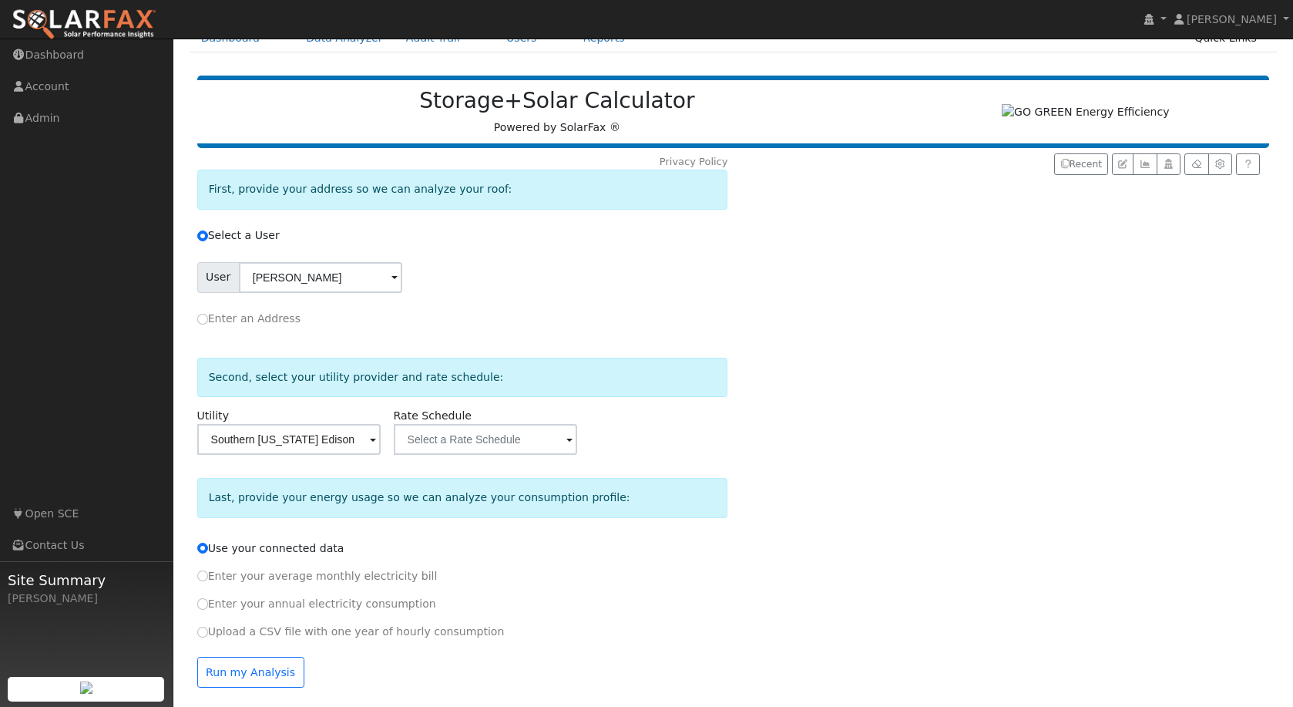
scroll to position [93, 0]
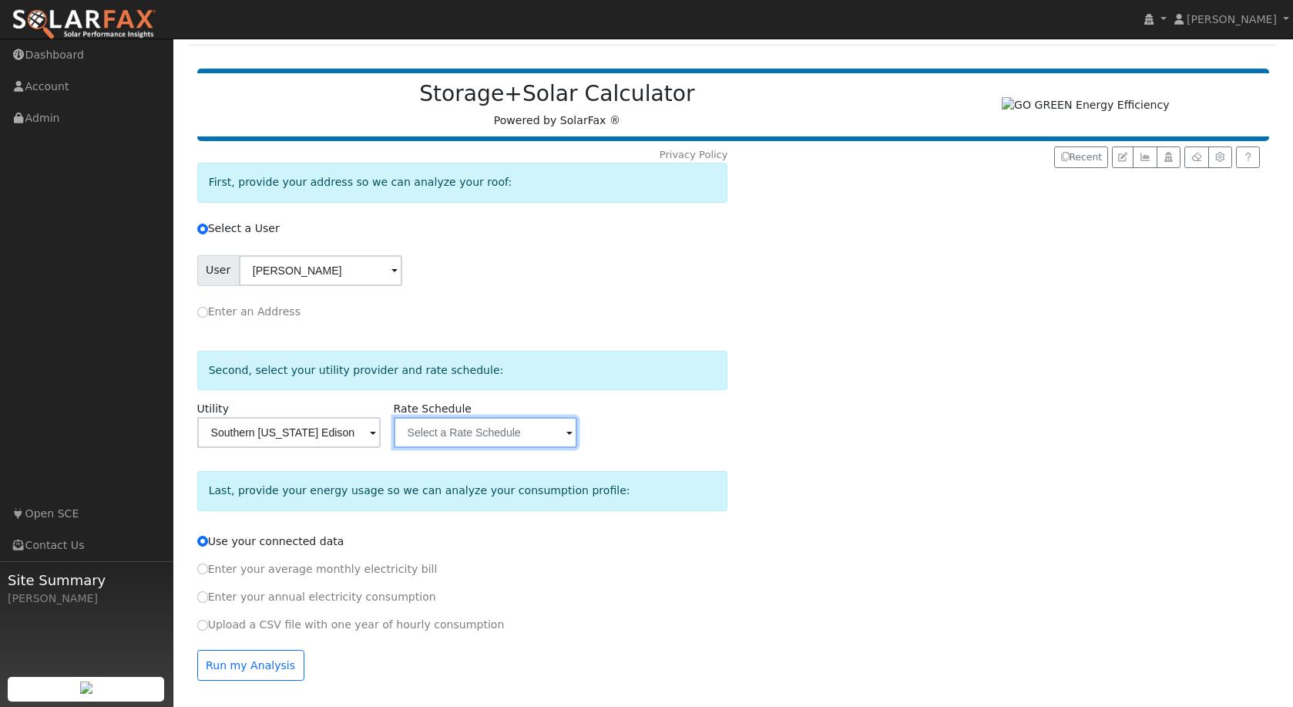
click at [553, 432] on input "text" at bounding box center [485, 432] width 183 height 31
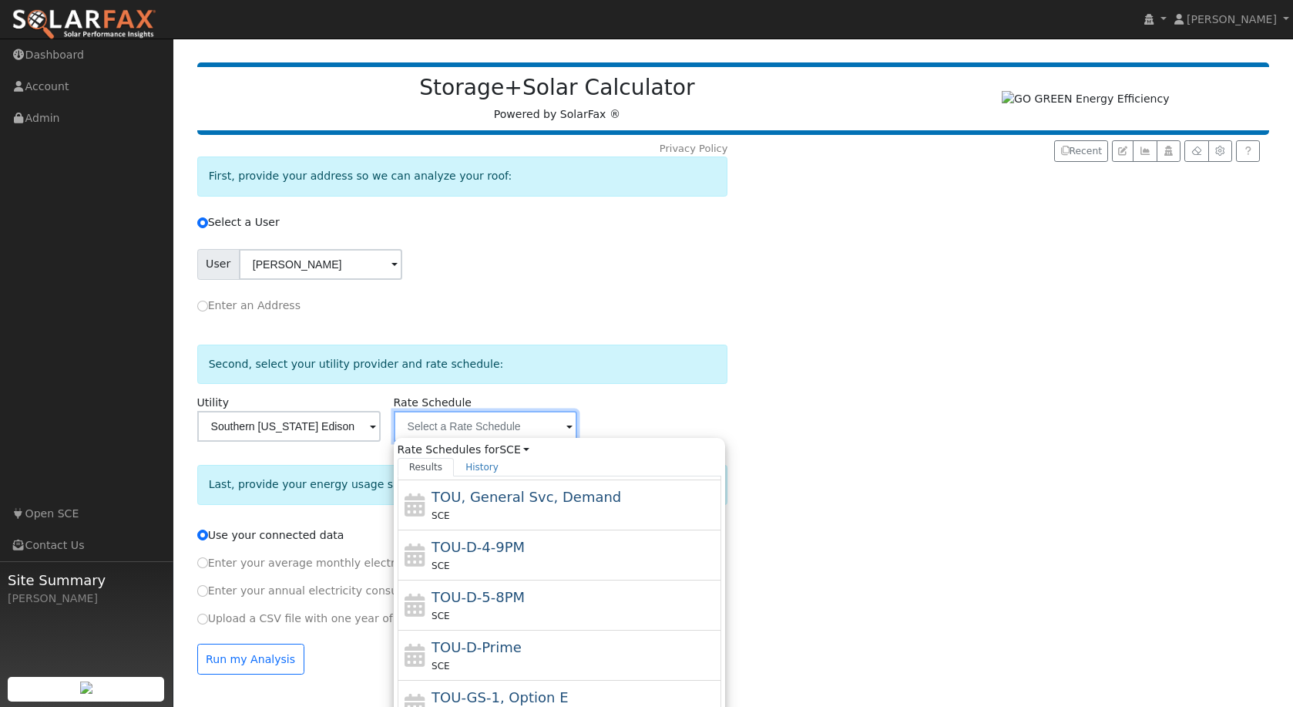
scroll to position [143, 0]
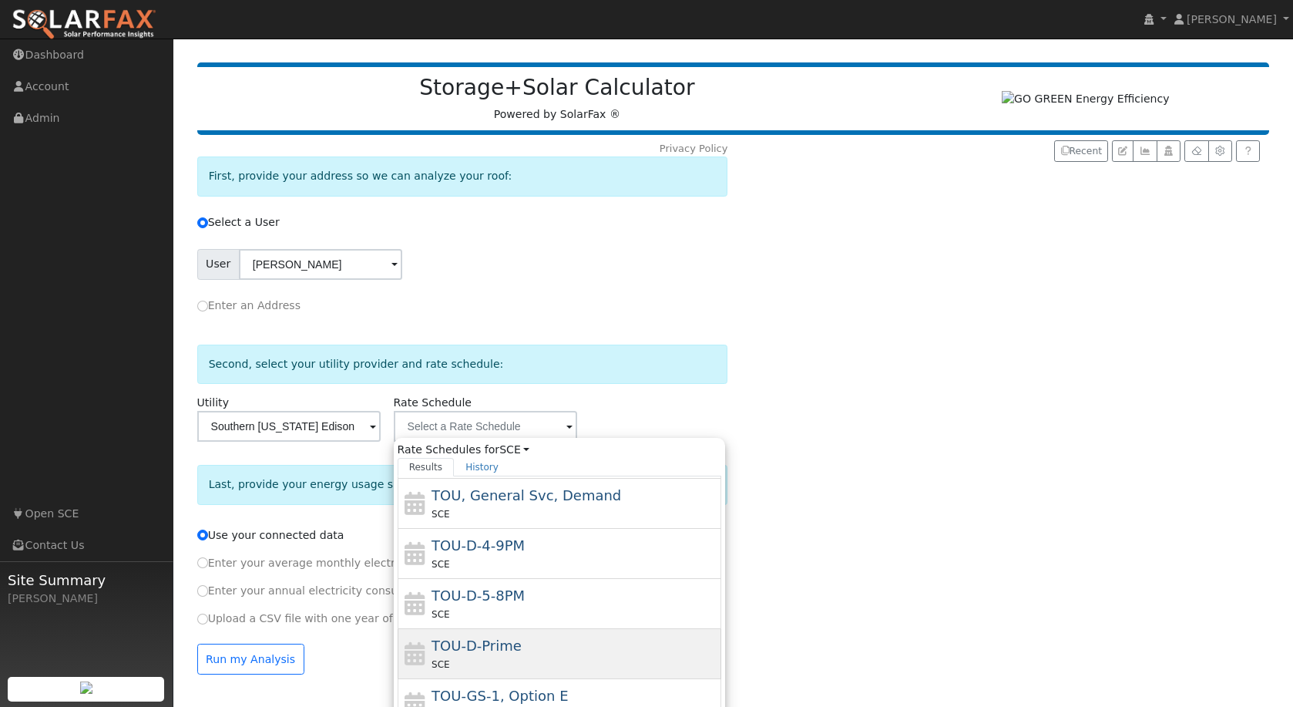
click at [534, 659] on div "TOU-D-Prime SCE" at bounding box center [575, 653] width 286 height 37
type input "TOU-D-Prime"
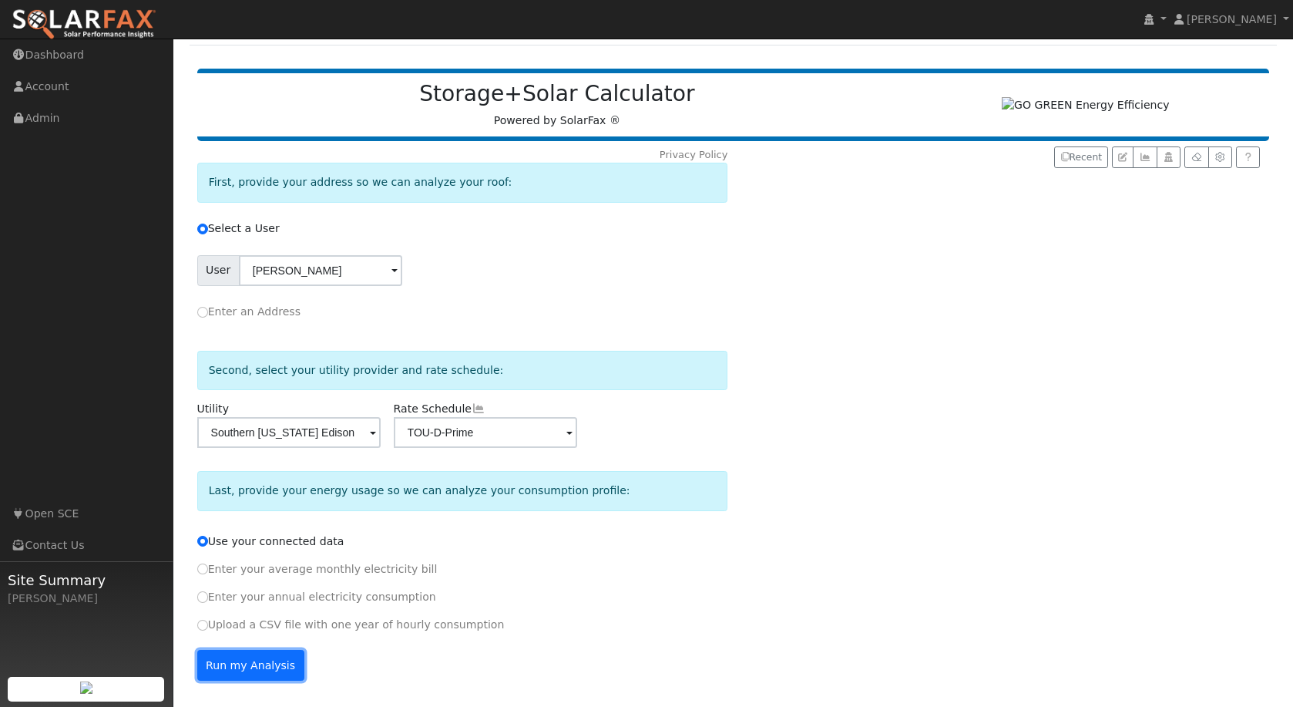
click at [254, 663] on button "Run my Analysis" at bounding box center [250, 665] width 107 height 31
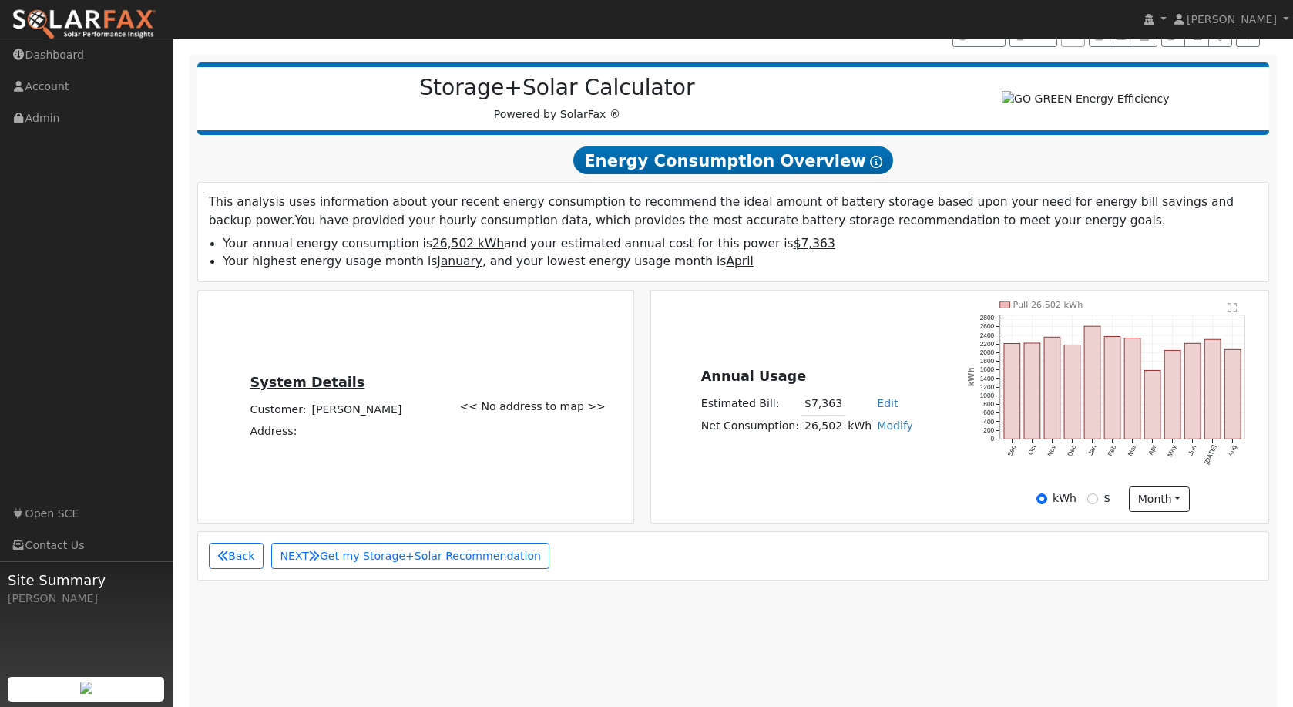
scroll to position [144, 0]
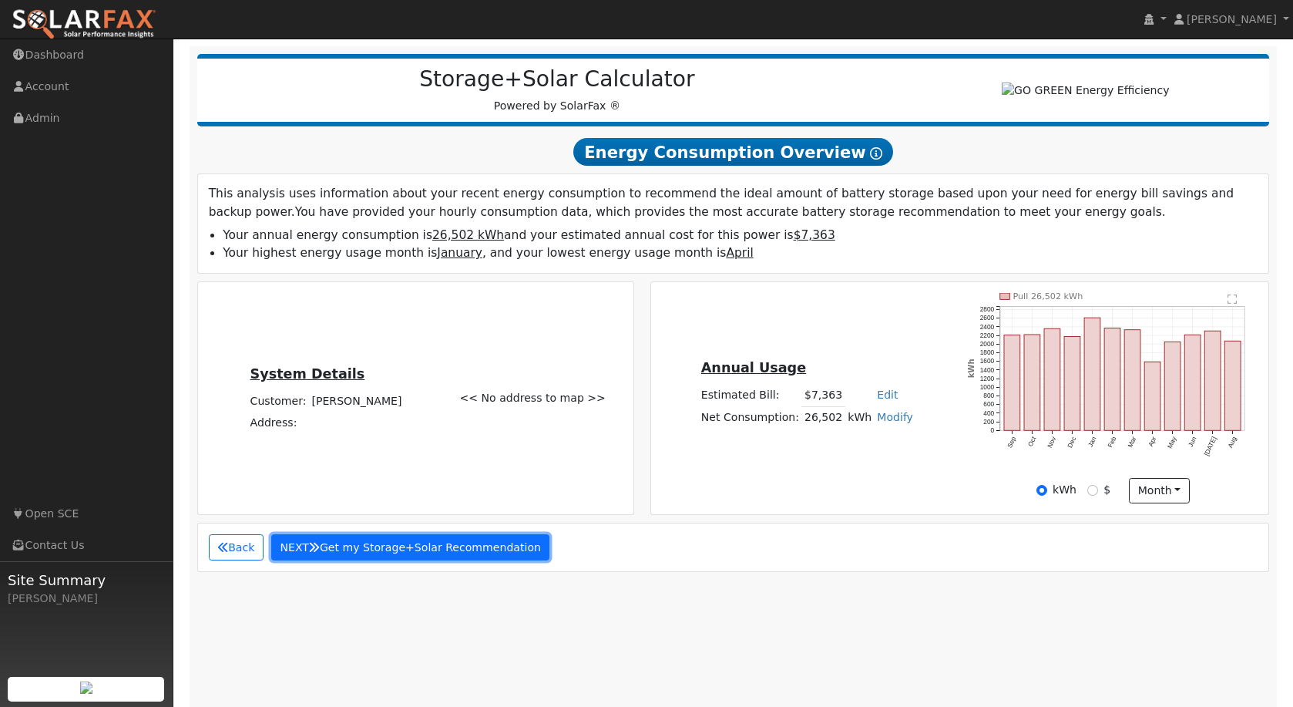
click at [425, 543] on button "NEXT Get my Storage+Solar Recommendation" at bounding box center [410, 547] width 279 height 26
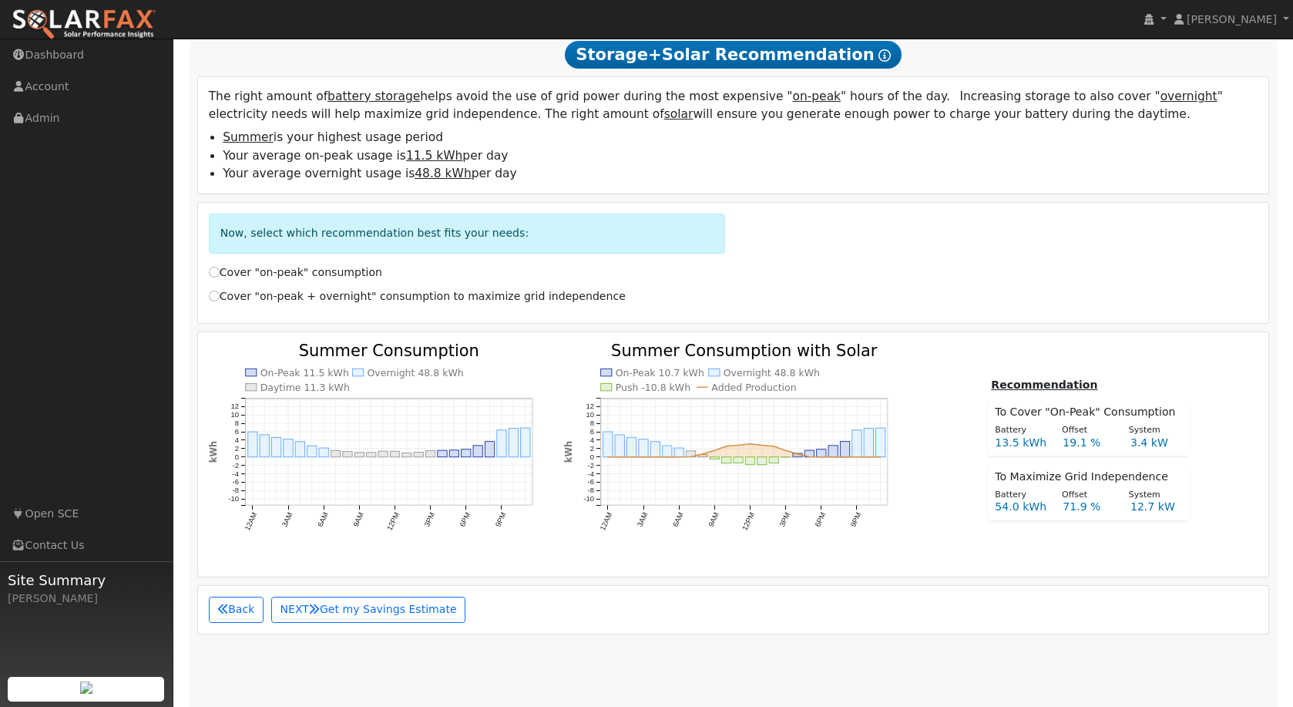
scroll to position [686, 0]
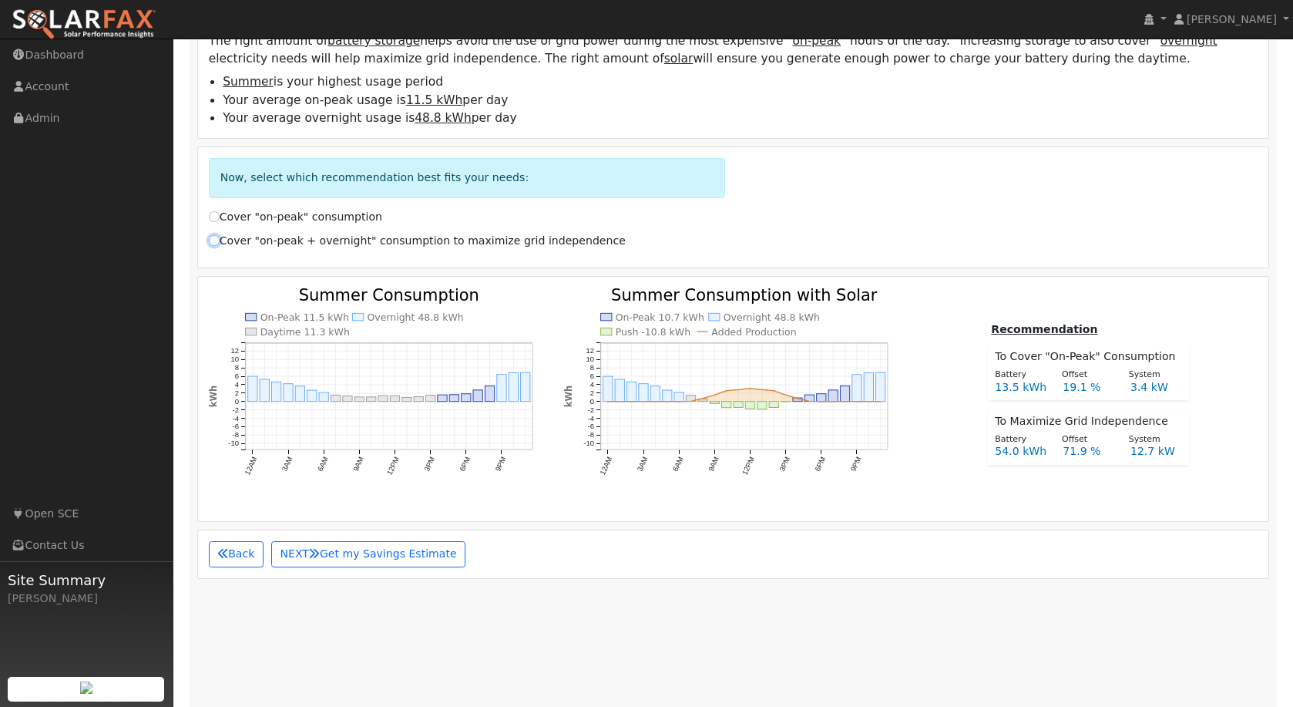
click at [217, 246] on input "Cover "on-peak + overnight" consumption to maximize grid independence" at bounding box center [214, 240] width 11 height 11
radio input "true"
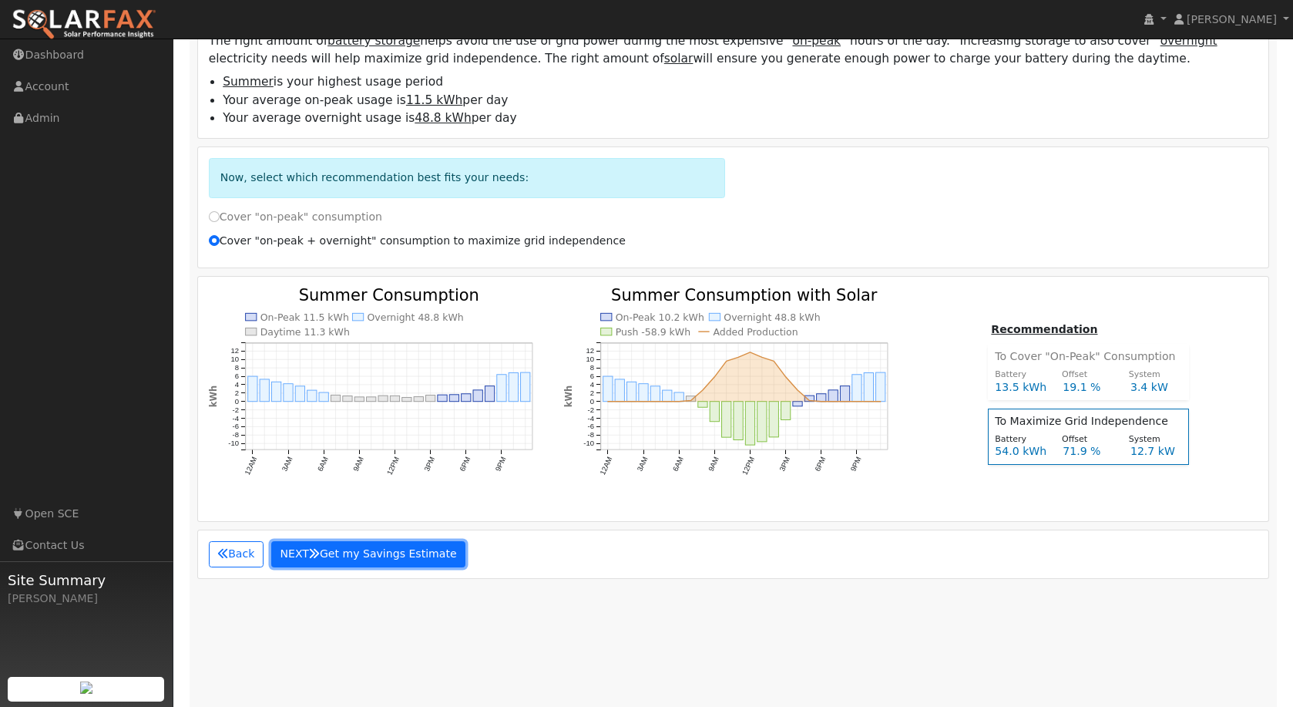
click at [309, 564] on button "NEXT Get my Savings Estimate" at bounding box center [368, 554] width 194 height 26
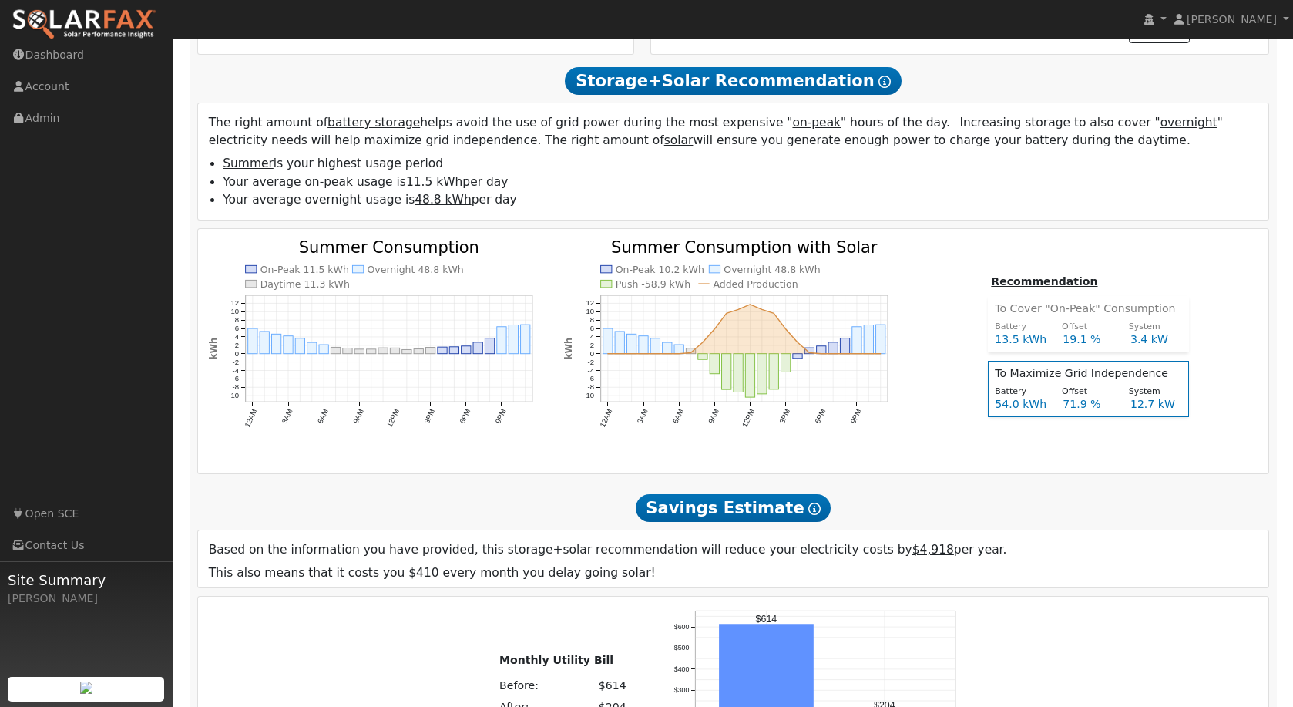
scroll to position [546, 0]
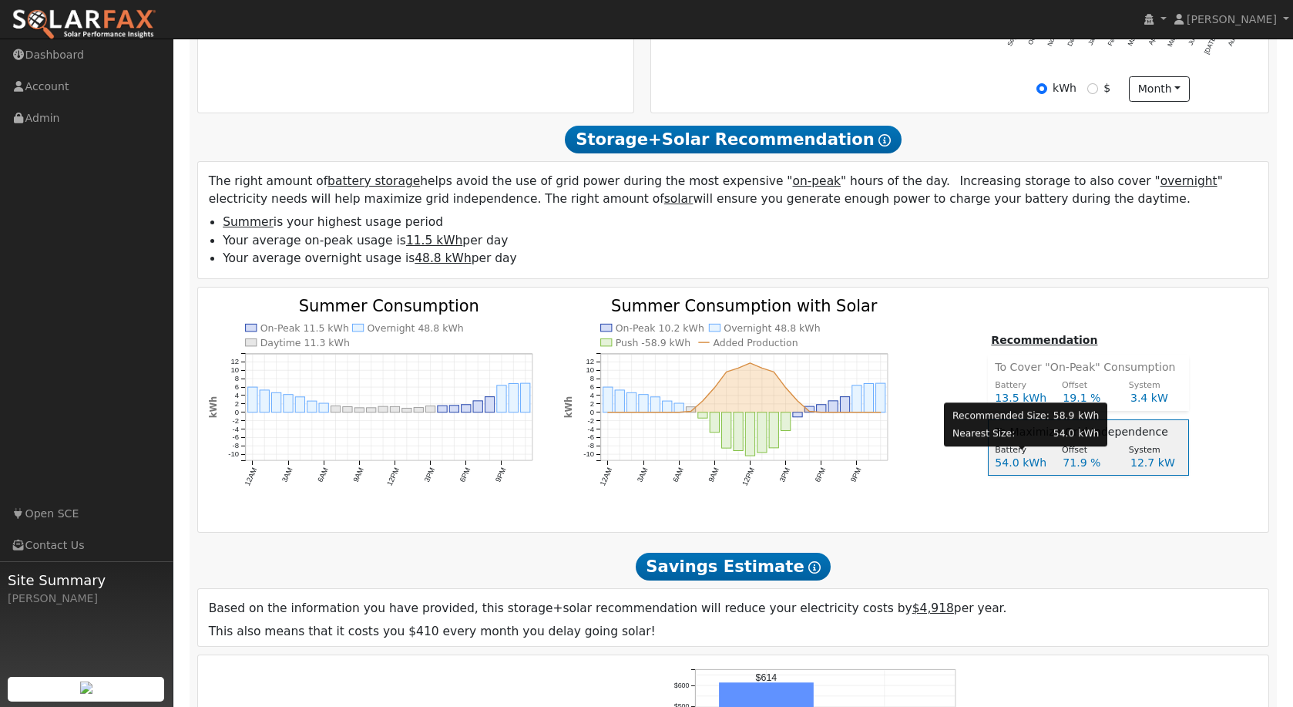
click at [1047, 455] on div "Battery" at bounding box center [1020, 450] width 67 height 13
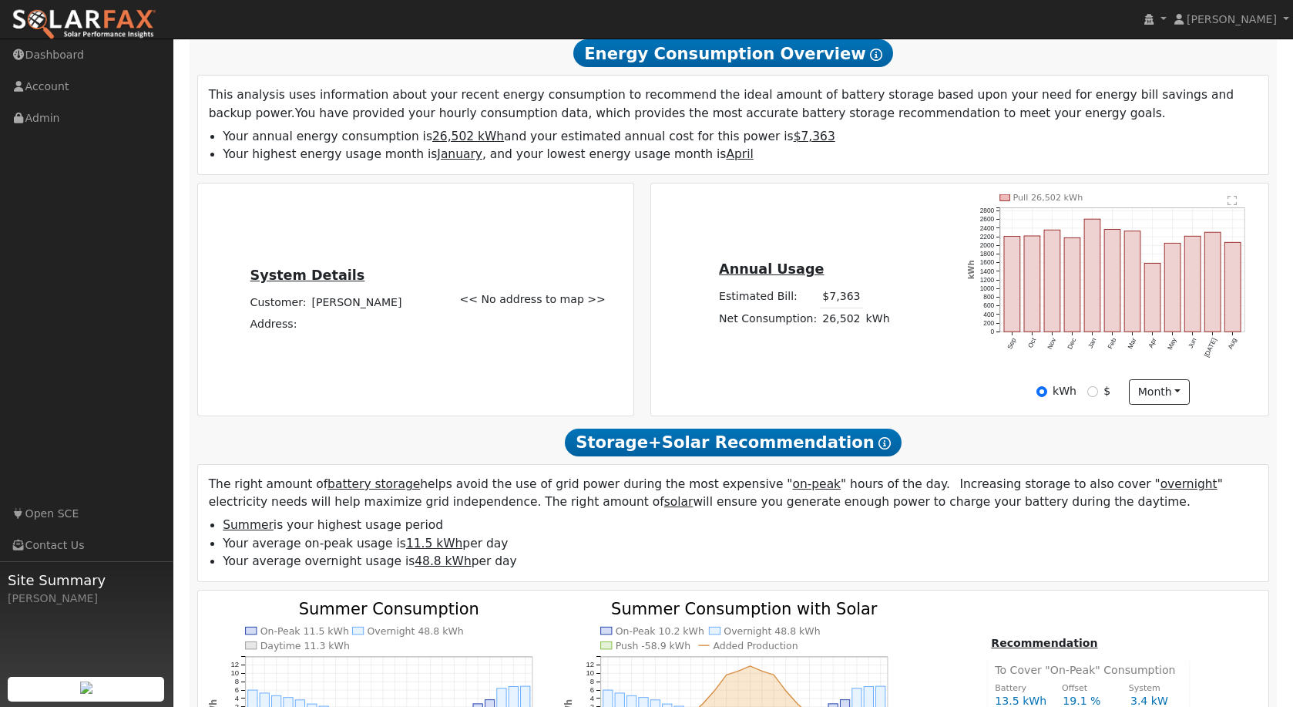
scroll to position [129, 0]
